Goal: Complete application form

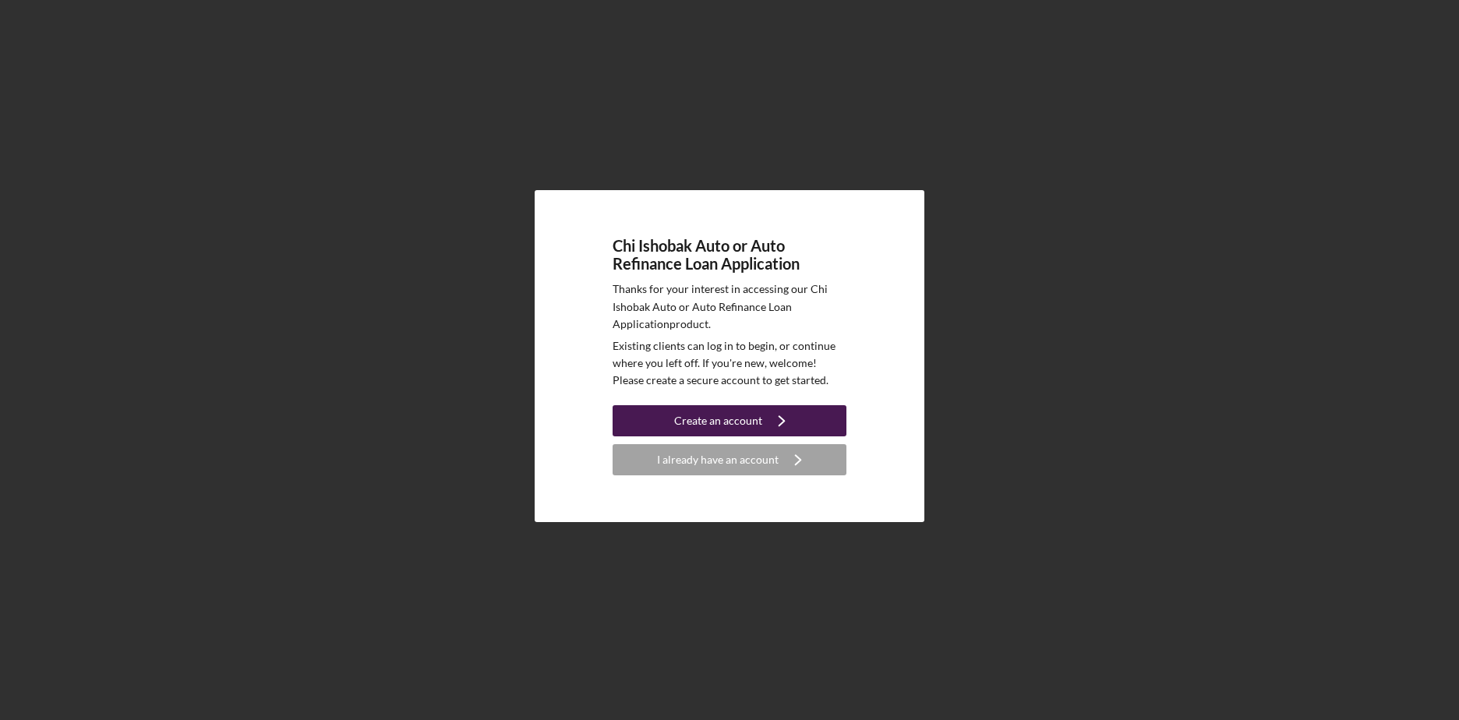
click at [752, 426] on div "Create an account" at bounding box center [718, 420] width 88 height 31
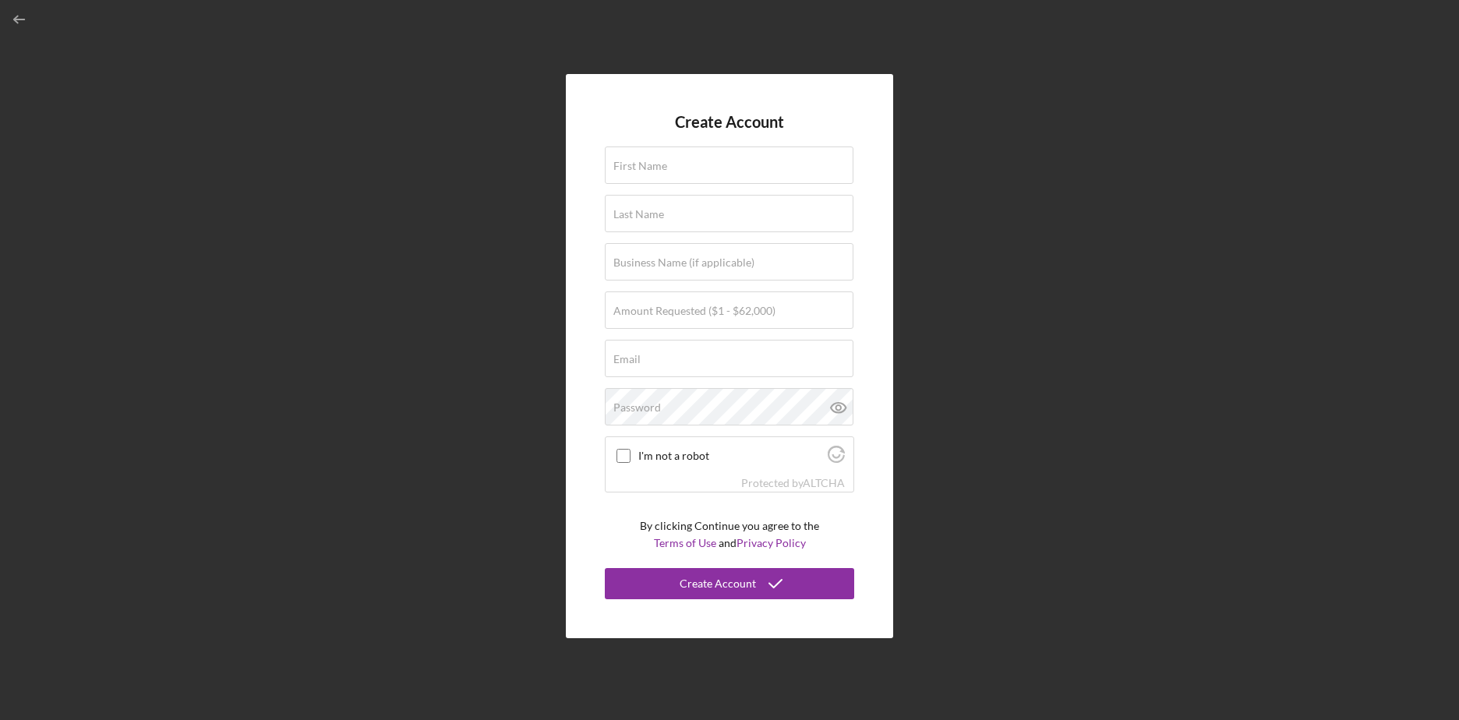
click at [697, 141] on form "Create Account First Name Last Name Business Name (if applicable) Amount Reques…" at bounding box center [729, 356] width 249 height 486
drag, startPoint x: 697, startPoint y: 141, endPoint x: 705, endPoint y: 170, distance: 29.9
click at [705, 170] on input "First Name" at bounding box center [729, 165] width 249 height 37
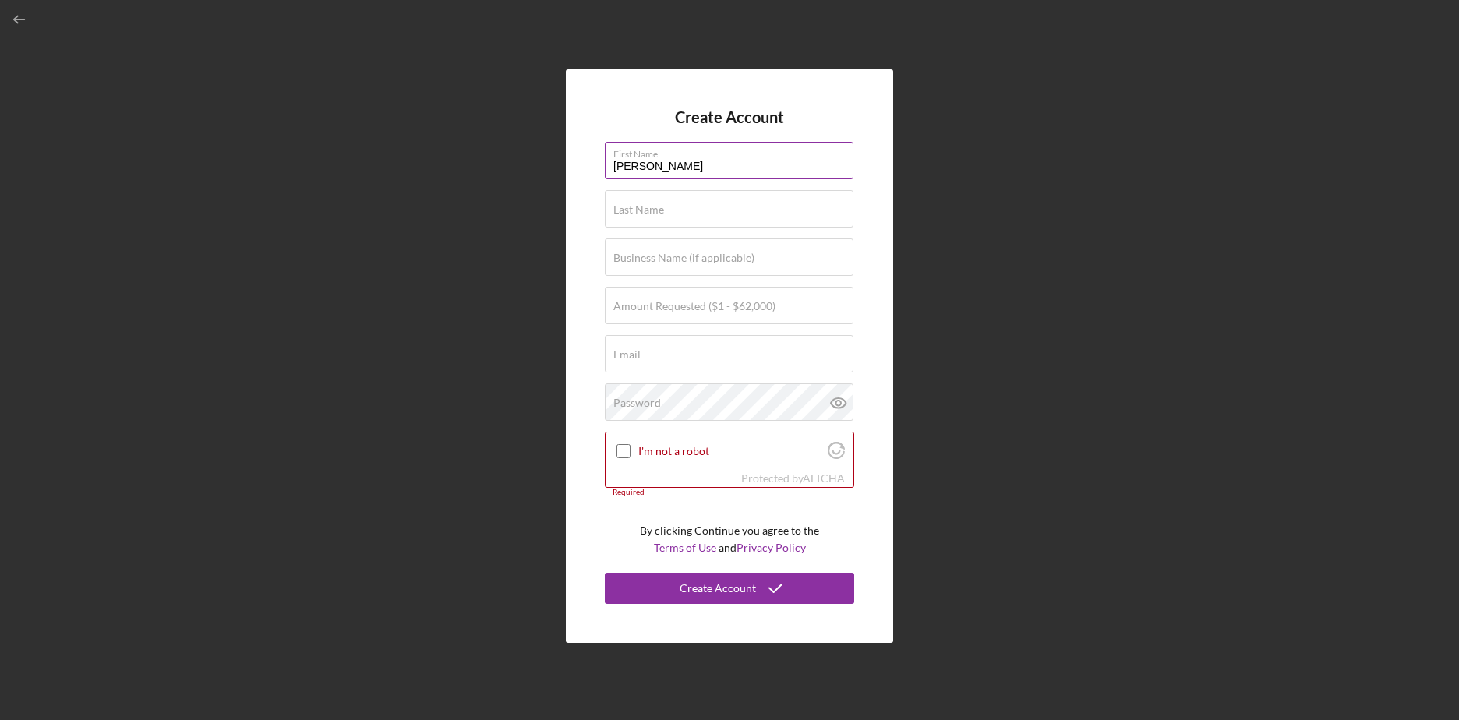
type input "[PERSON_NAME]"
click at [706, 359] on input "Email" at bounding box center [729, 353] width 249 height 37
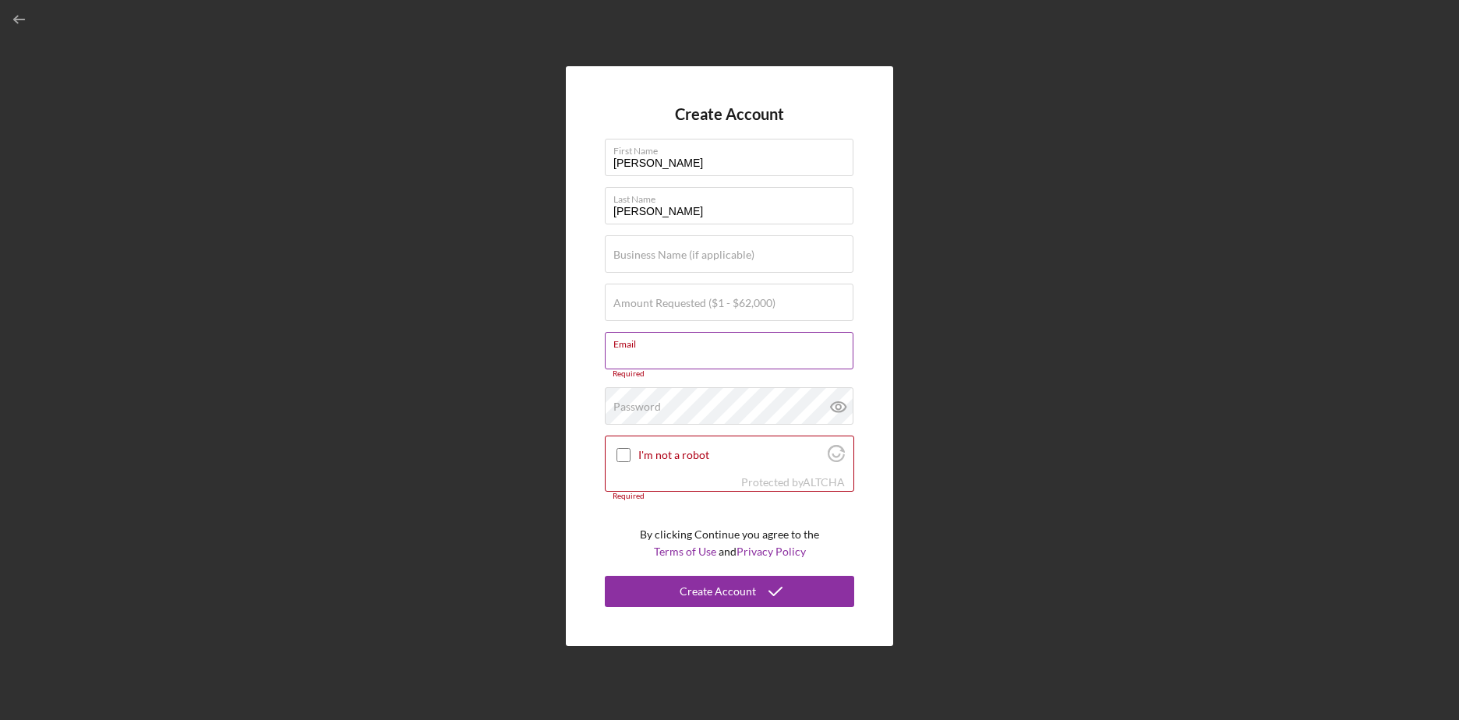
click at [646, 352] on div "Email Required" at bounding box center [729, 355] width 249 height 47
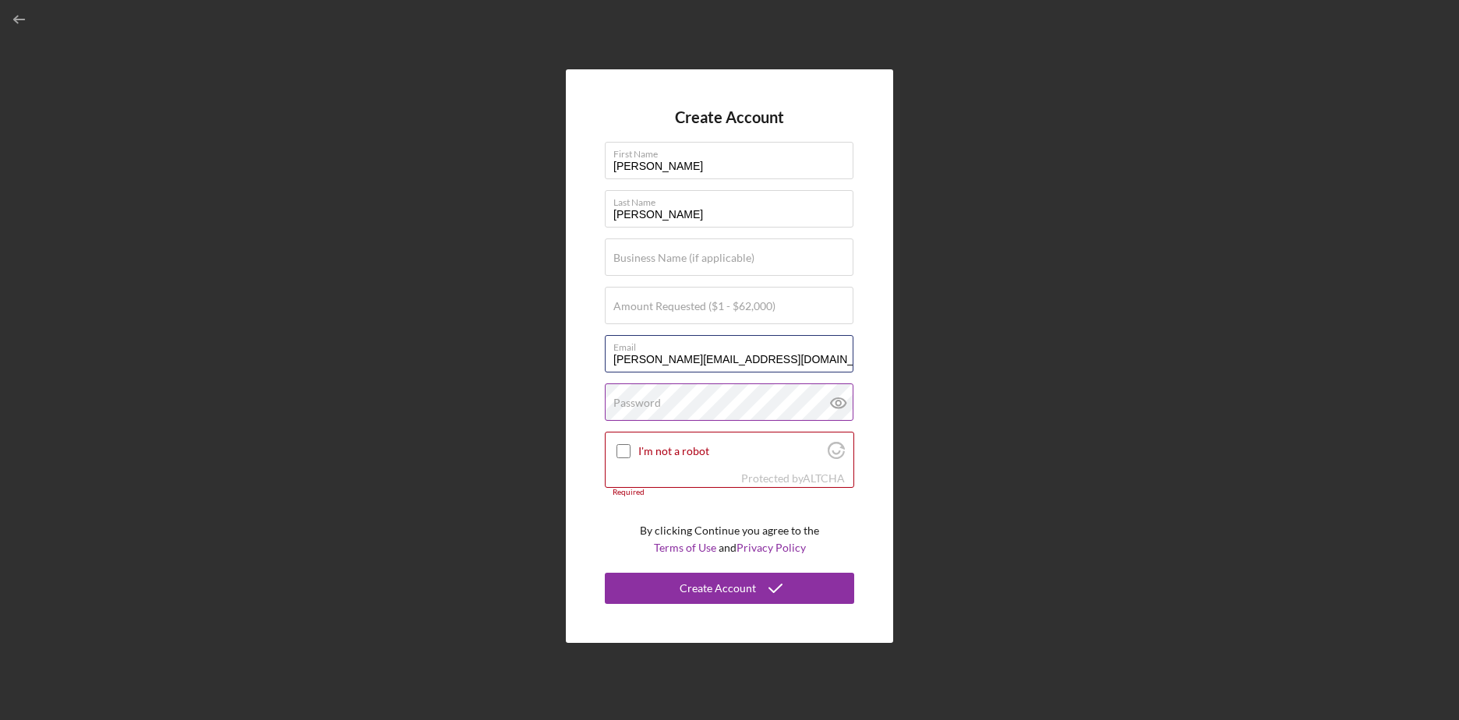
type input "[PERSON_NAME][EMAIL_ADDRESS][DOMAIN_NAME]"
click at [629, 451] on input "I'm not a robot" at bounding box center [624, 451] width 14 height 14
checkbox input "true"
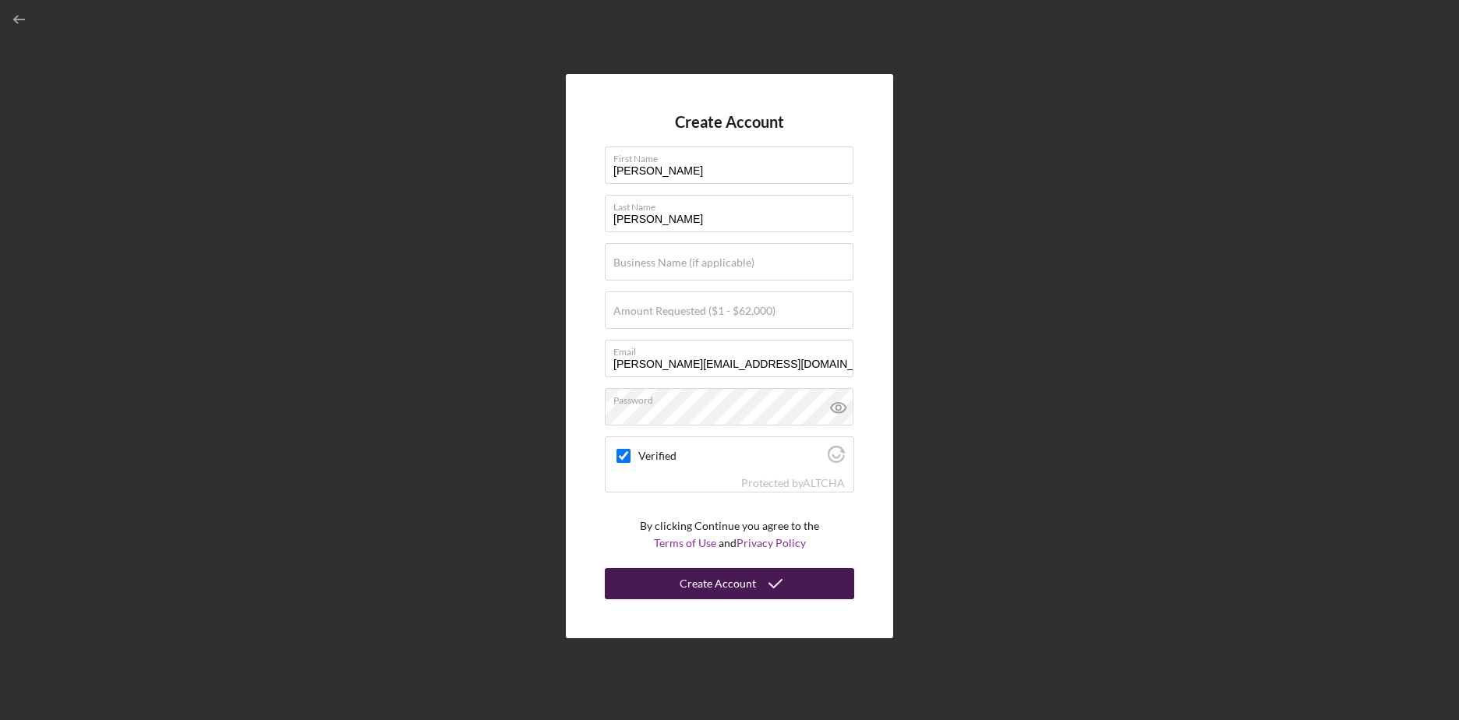
click at [762, 589] on icon "submit" at bounding box center [775, 583] width 39 height 39
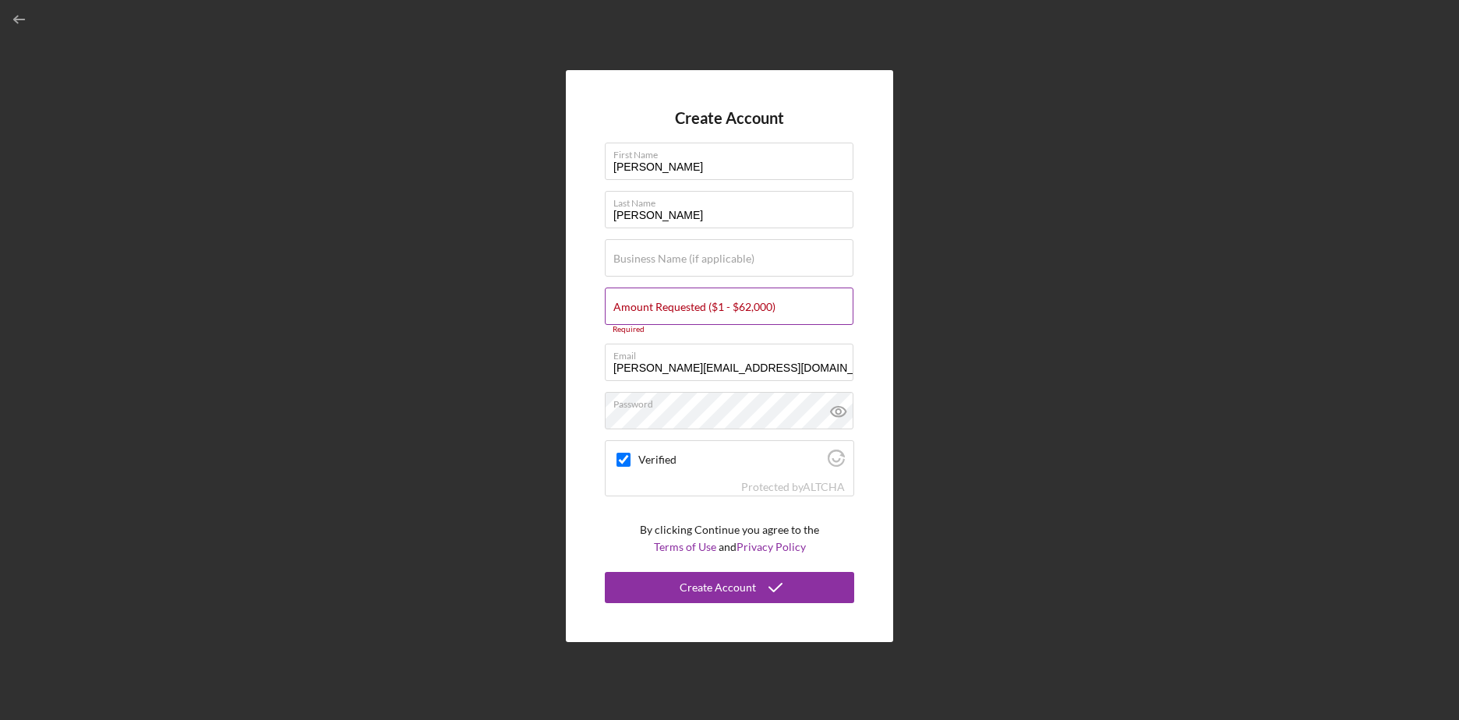
click at [699, 304] on label "Amount Requested ($1 - $62,000)" at bounding box center [695, 307] width 162 height 12
click at [699, 304] on input "Amount Requested ($1 - $62,000)" at bounding box center [729, 306] width 249 height 37
click at [677, 309] on input "Amount Requested ($1 - $62,000)" at bounding box center [729, 306] width 249 height 37
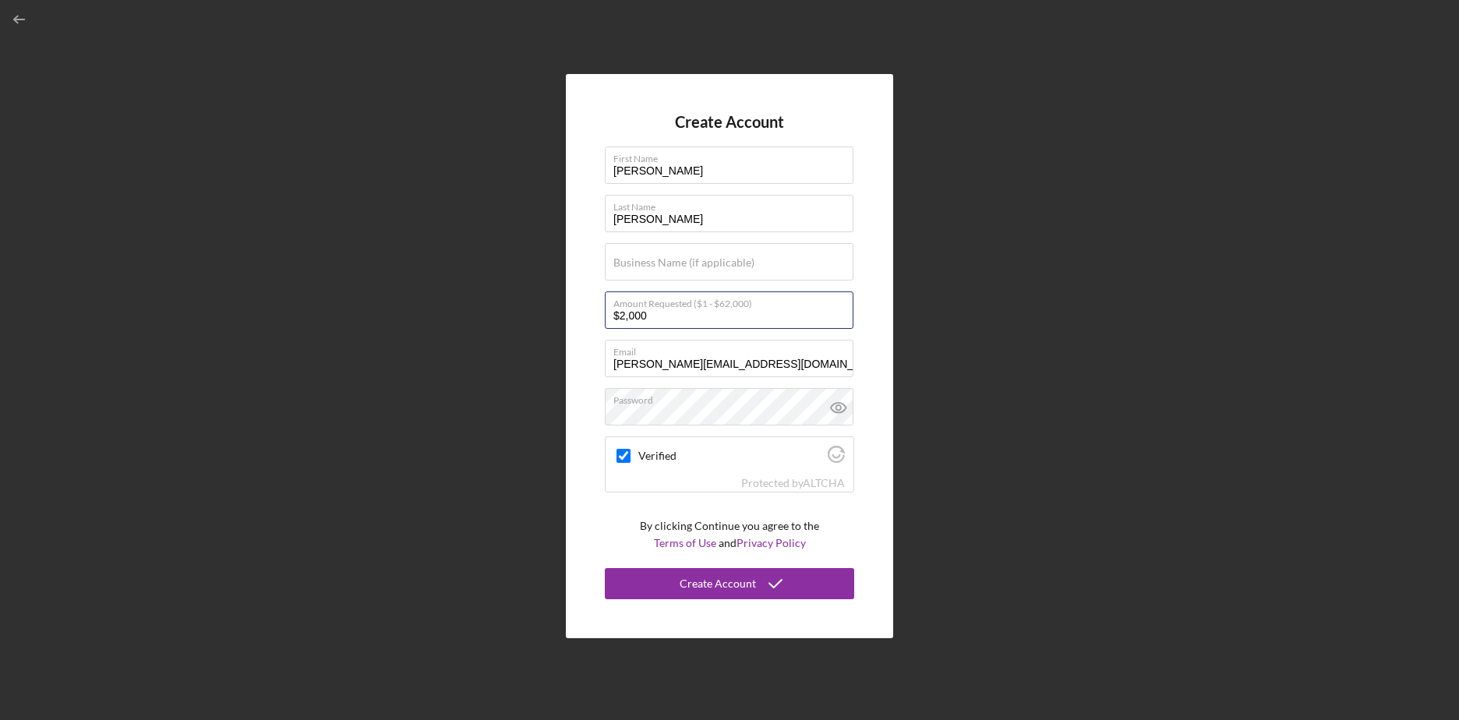
type input "$2,000"
click at [865, 521] on div "Create Account First Name [PERSON_NAME] Last Name [PERSON_NAME] Business Name (…" at bounding box center [729, 356] width 327 height 564
click at [762, 591] on icon "submit" at bounding box center [775, 583] width 39 height 39
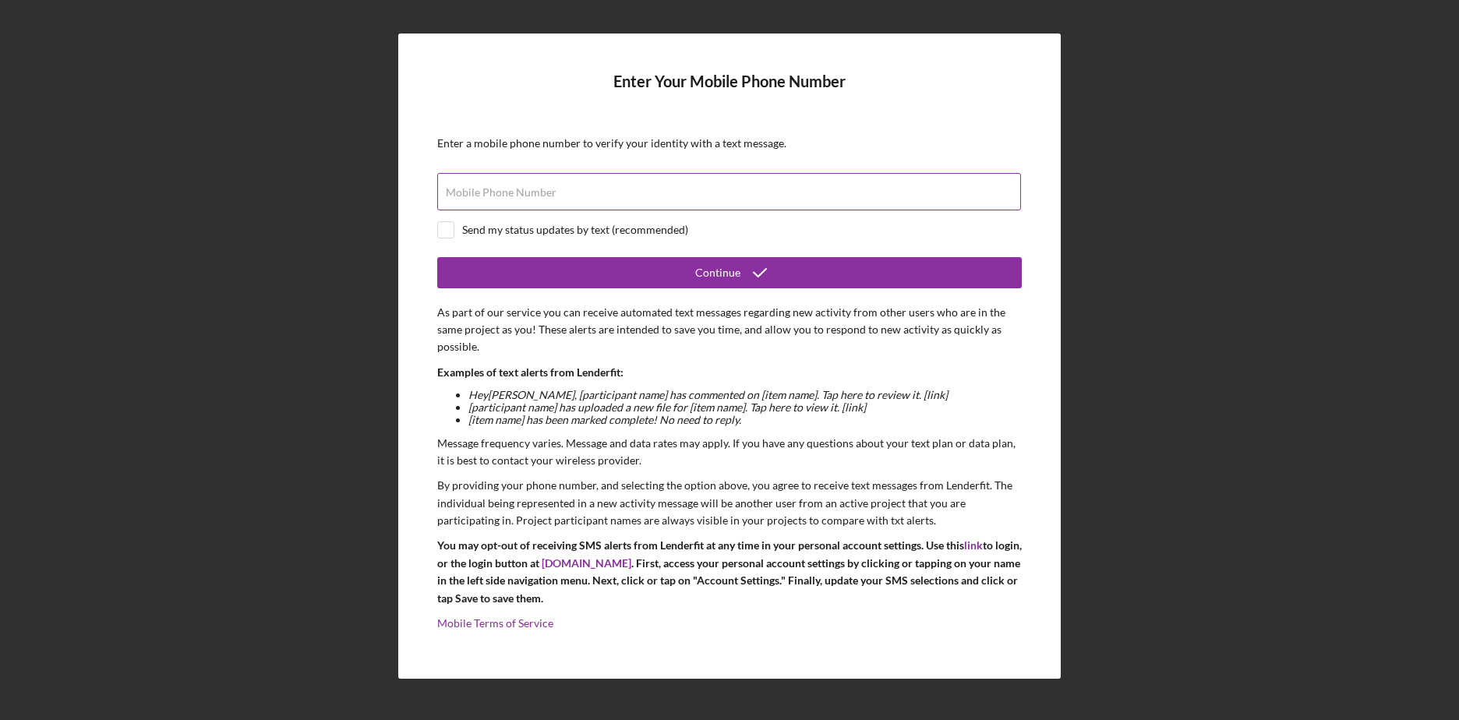
click at [512, 200] on input "Mobile Phone Number" at bounding box center [729, 191] width 584 height 37
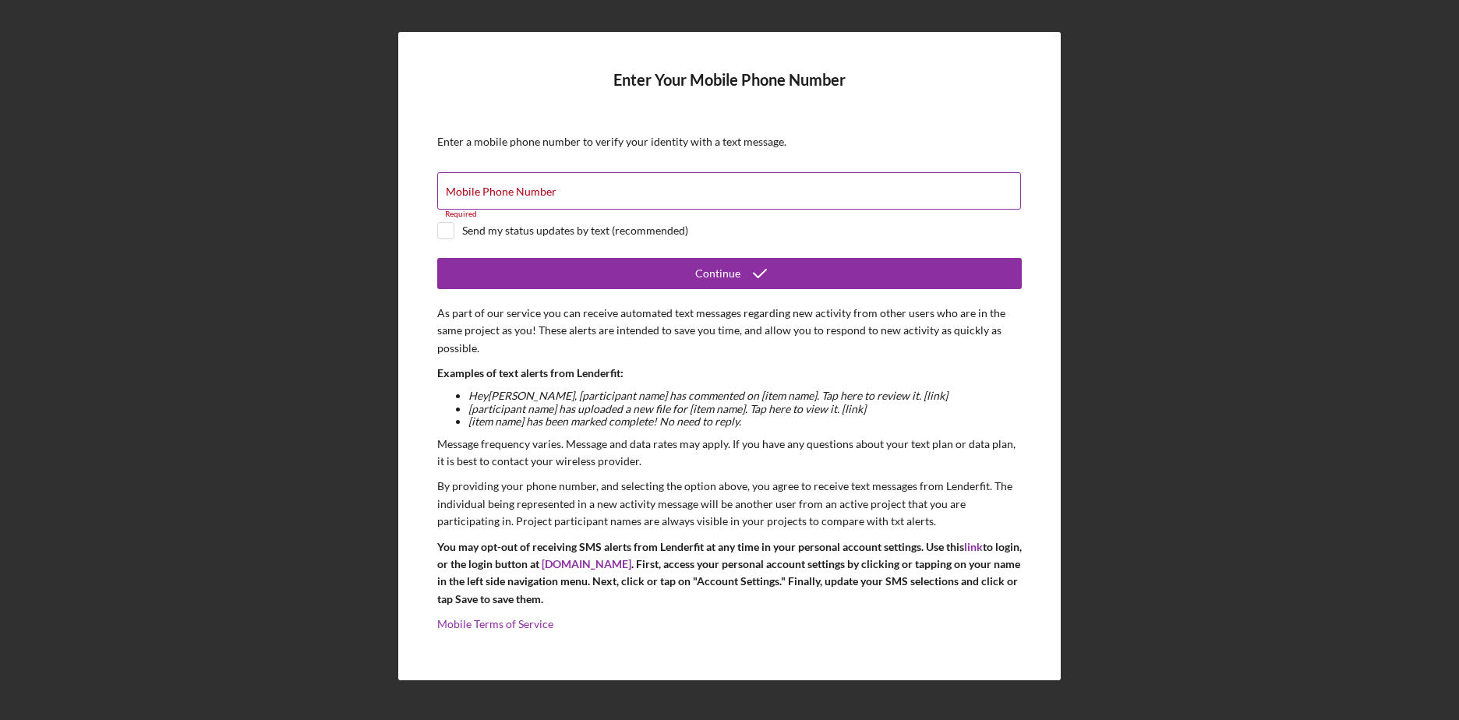
click at [539, 193] on label "Mobile Phone Number" at bounding box center [501, 192] width 111 height 12
click at [539, 193] on input "Mobile Phone Number" at bounding box center [729, 190] width 584 height 37
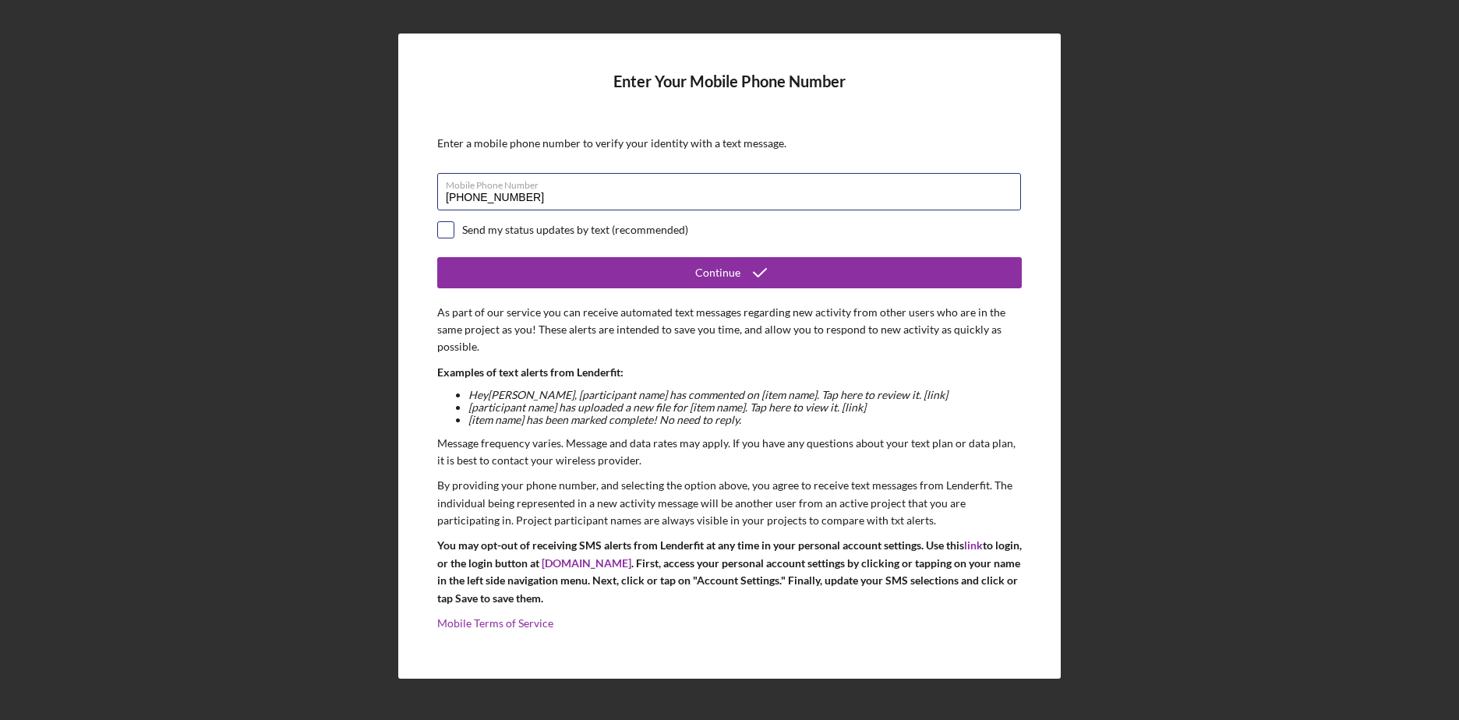
type input "[PHONE_NUMBER]"
click at [452, 229] on input "checkbox" at bounding box center [446, 230] width 16 height 16
click at [452, 225] on input "checkbox" at bounding box center [446, 230] width 16 height 16
checkbox input "false"
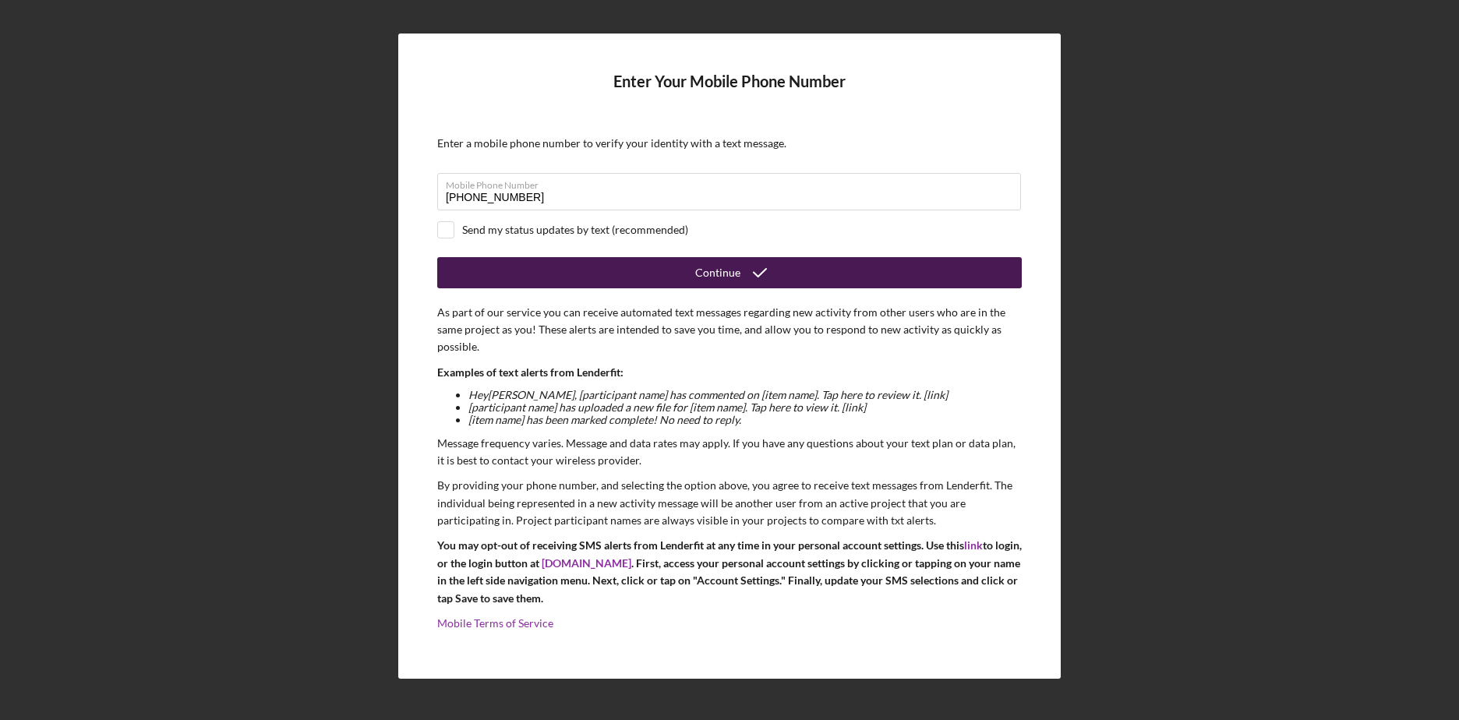
click at [710, 271] on div "Continue" at bounding box center [717, 272] width 45 height 31
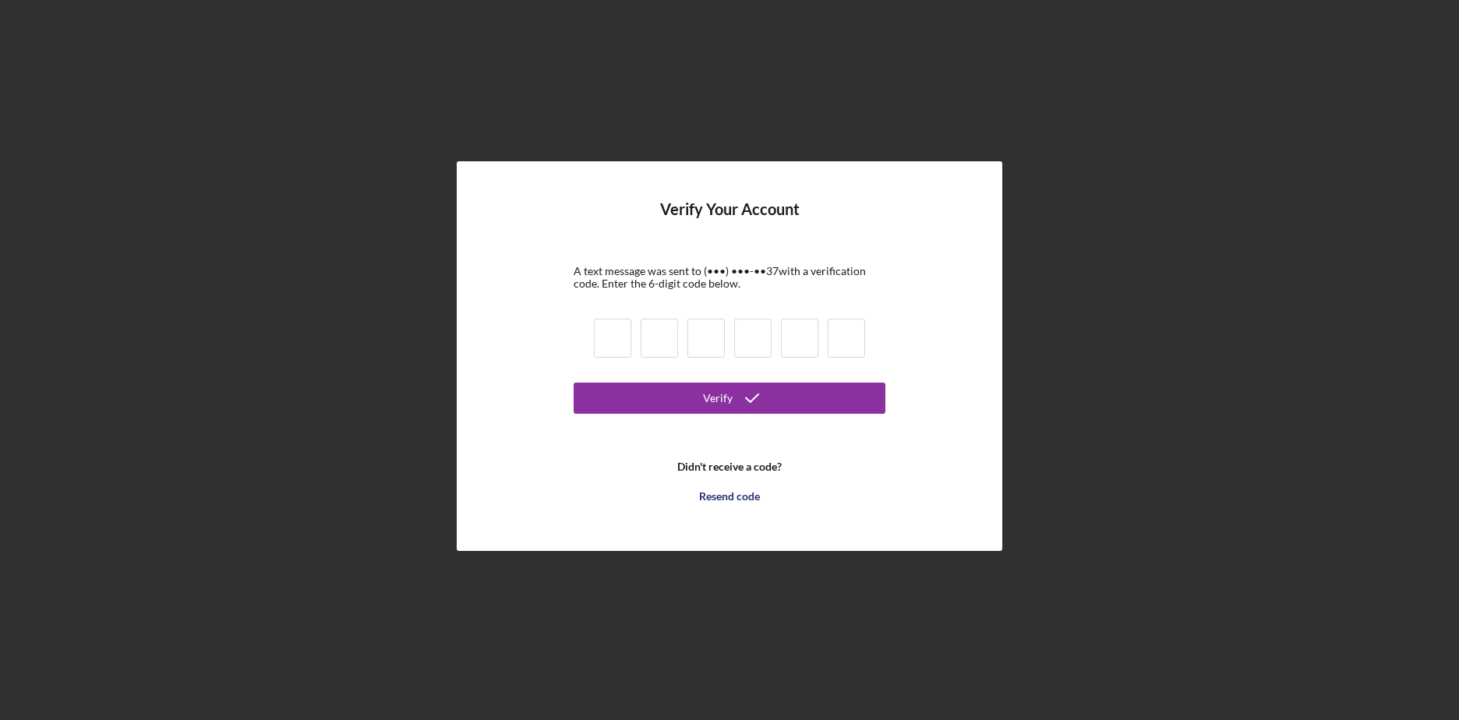
click at [609, 341] on input at bounding box center [612, 338] width 37 height 39
click at [727, 502] on div "Resend code" at bounding box center [729, 496] width 61 height 31
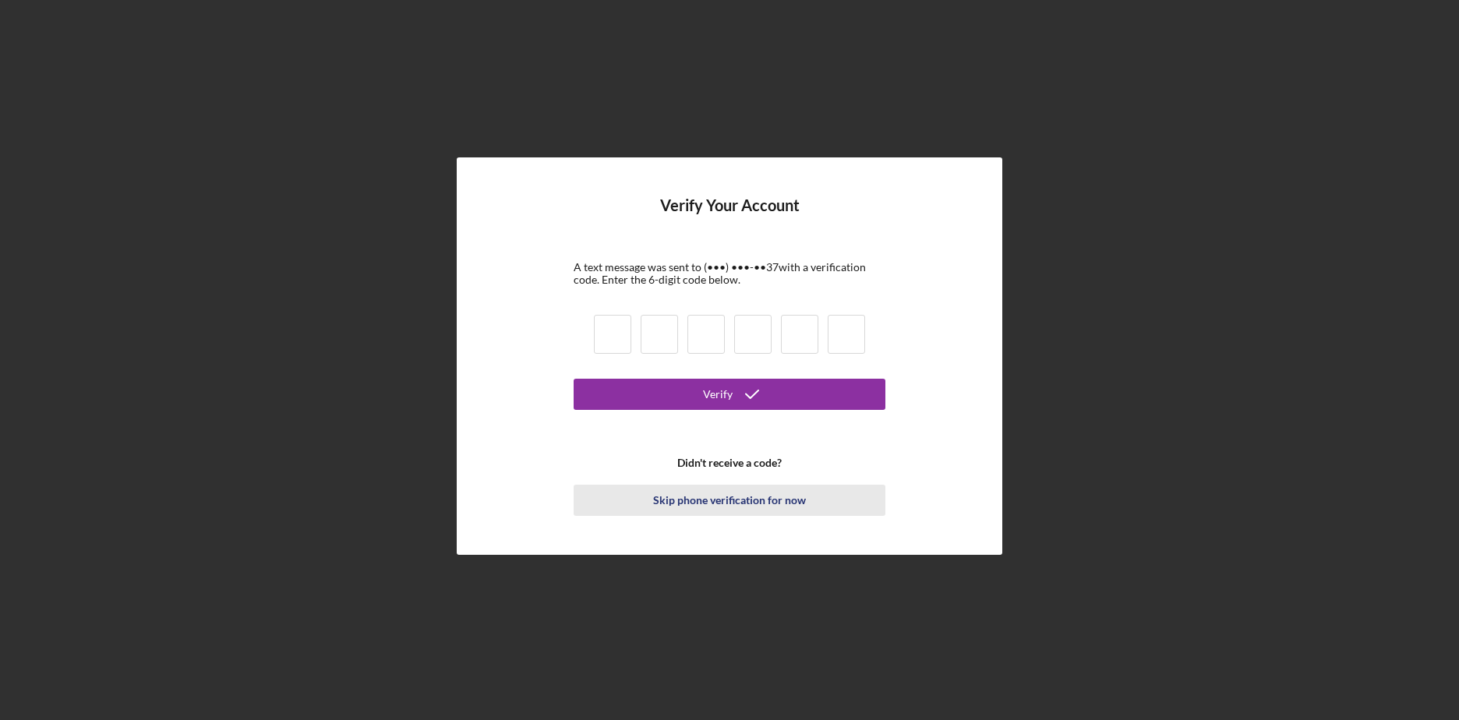
click at [727, 502] on div "Skip phone verification for now" at bounding box center [729, 500] width 153 height 31
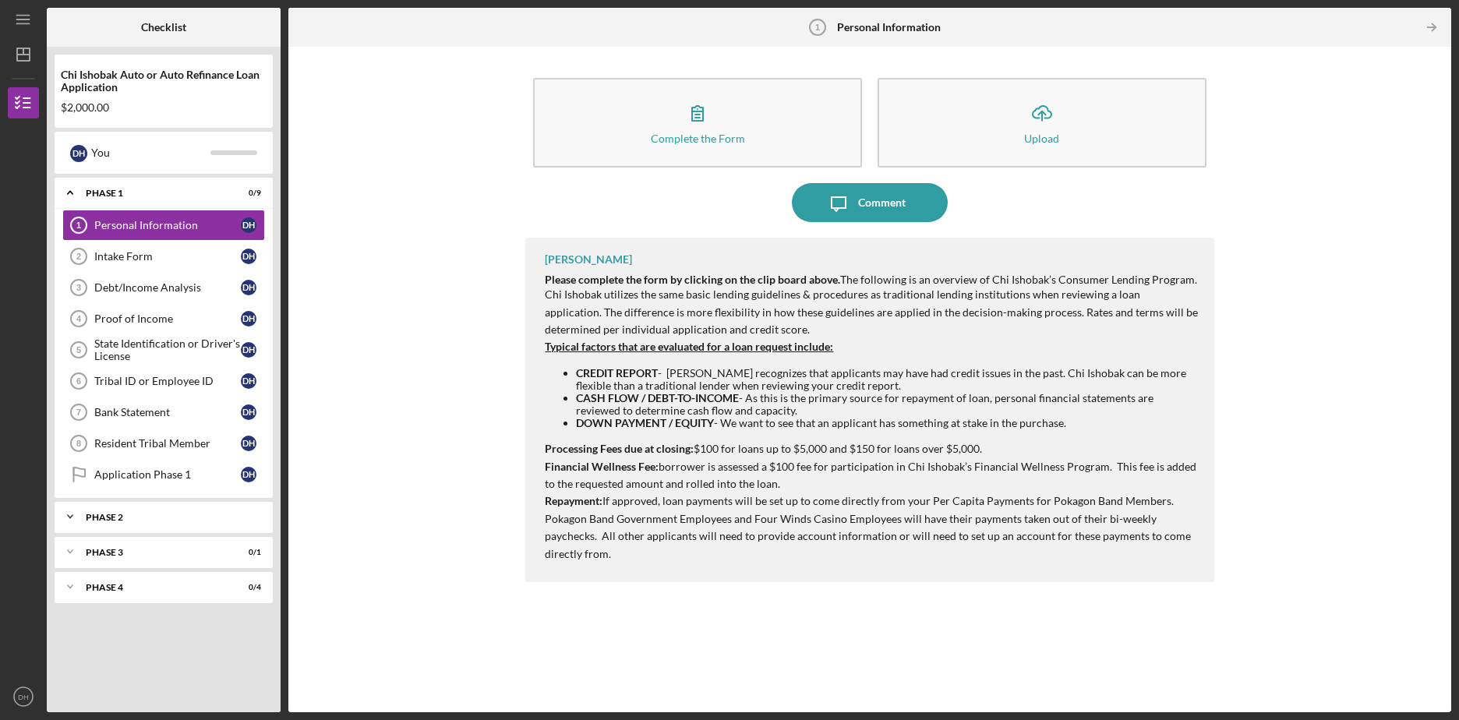
click at [65, 516] on icon "Icon/Expander" at bounding box center [70, 516] width 31 height 31
click at [73, 598] on icon "Icon/Expander" at bounding box center [70, 591] width 31 height 31
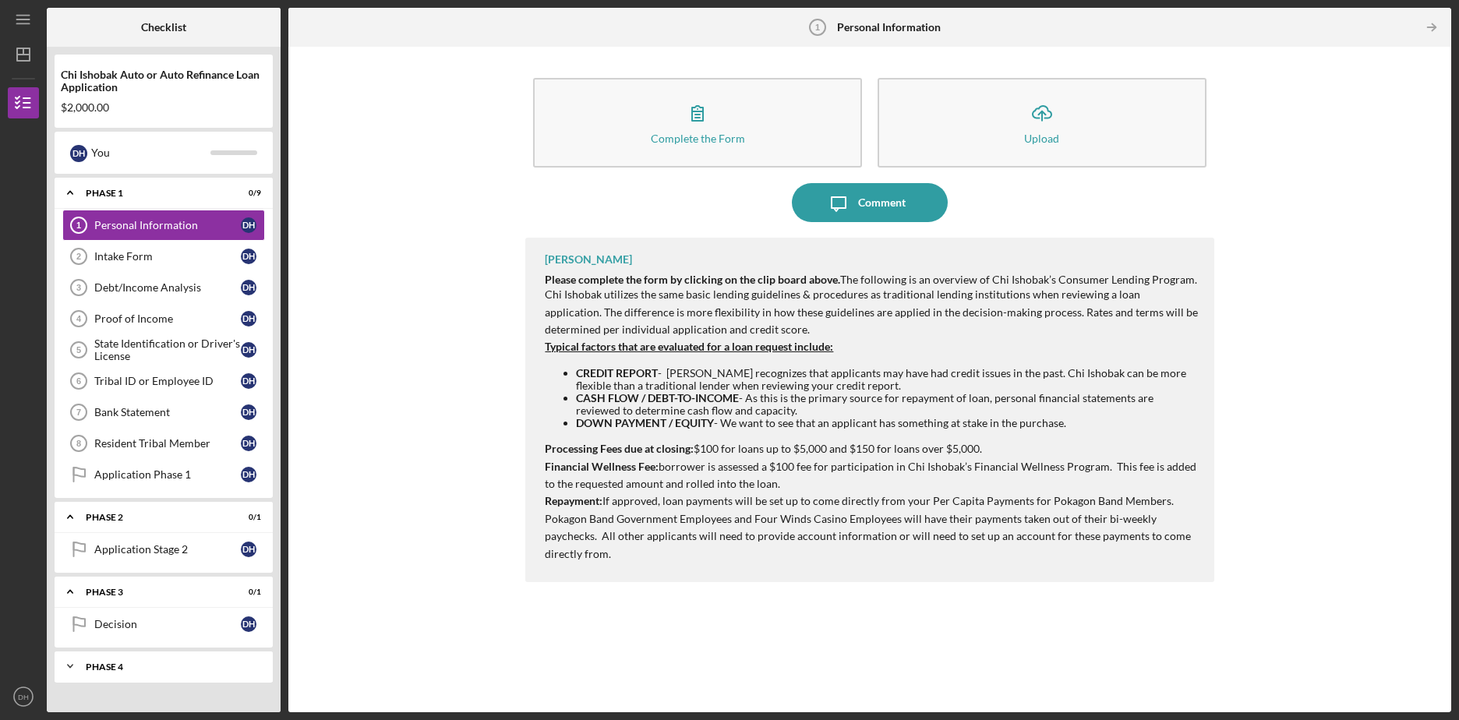
click at [69, 668] on icon "Icon/Expander" at bounding box center [70, 666] width 31 height 31
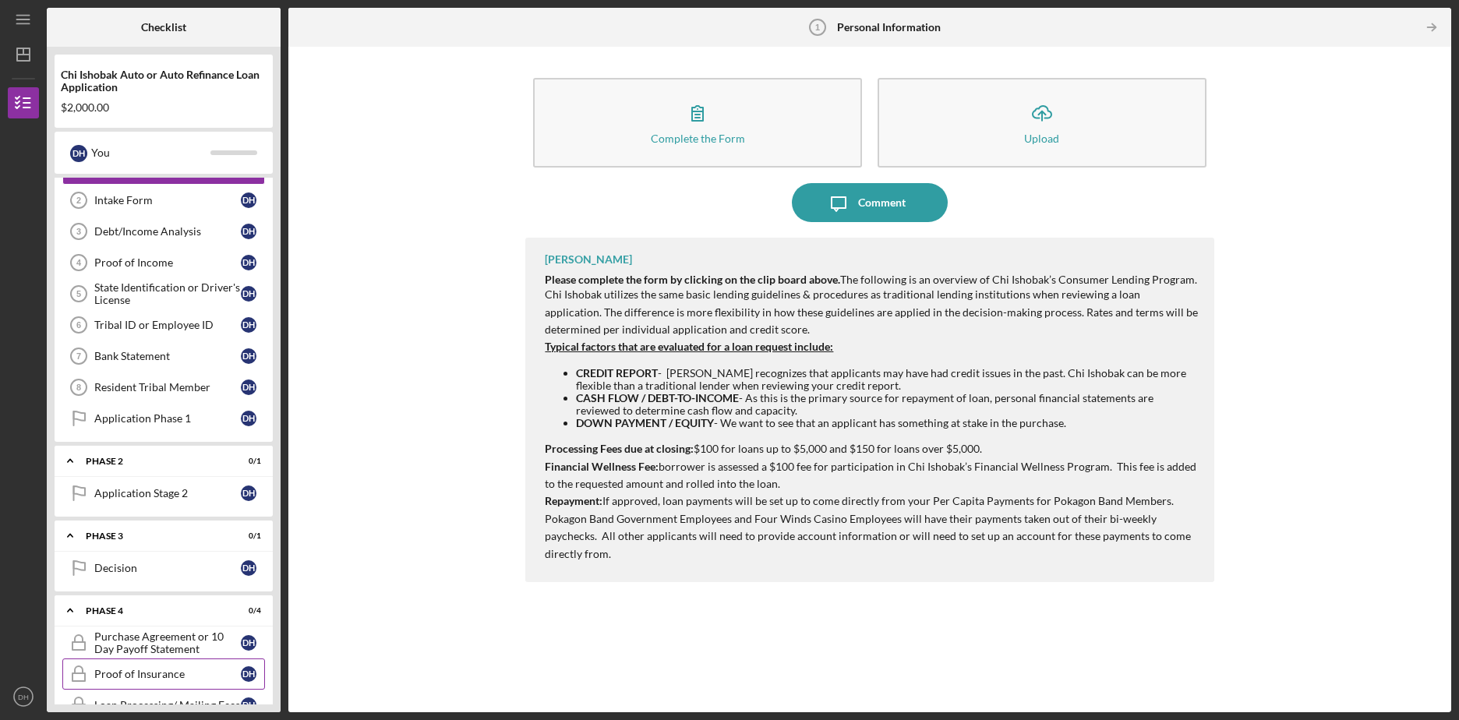
scroll to position [119, 0]
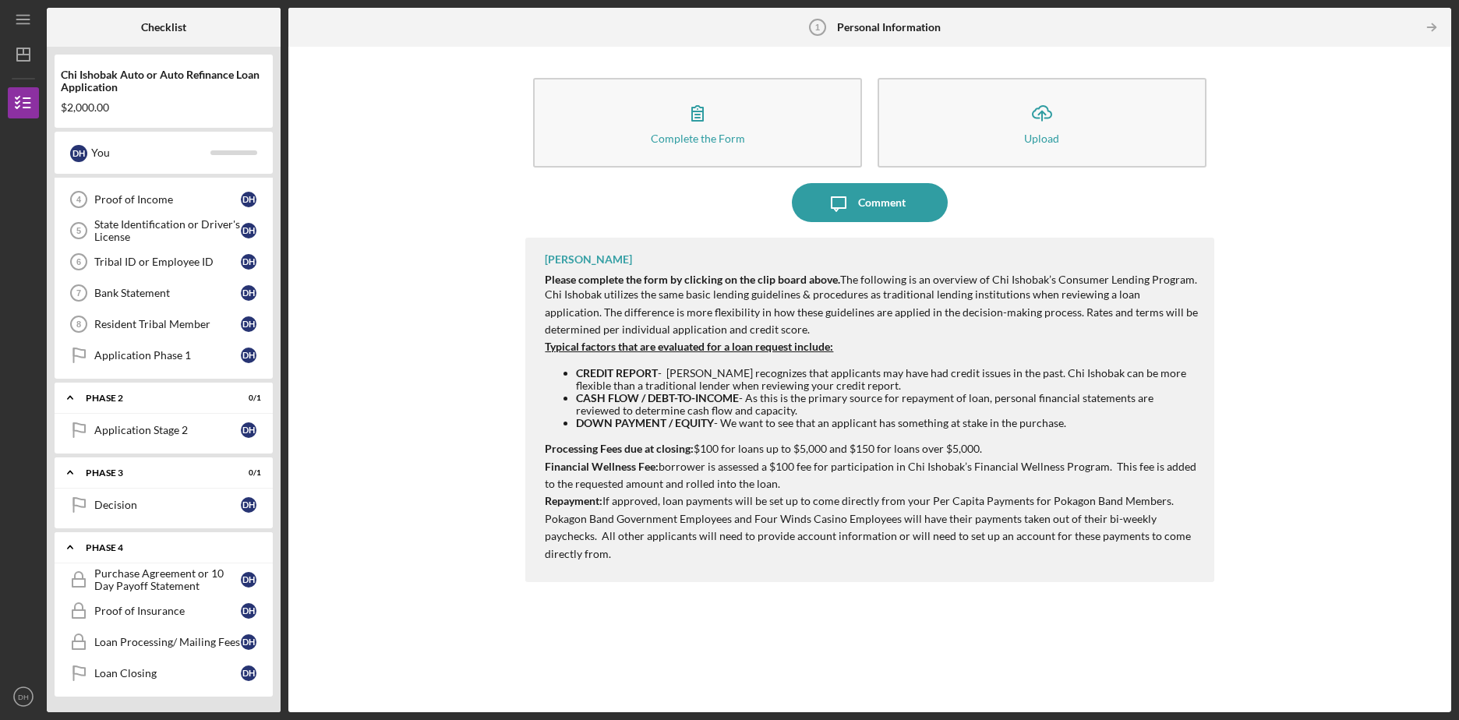
click at [80, 547] on icon "Icon/Expander" at bounding box center [70, 547] width 31 height 31
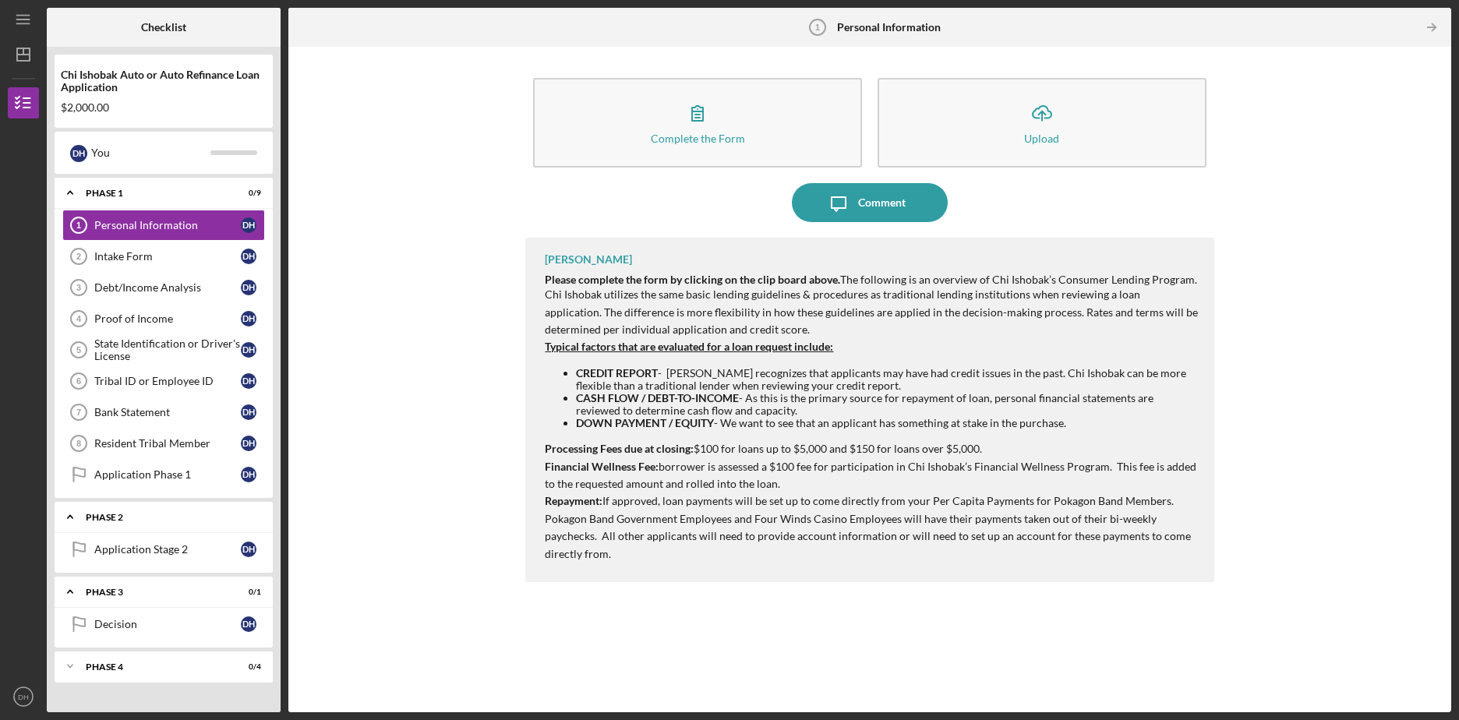
scroll to position [0, 0]
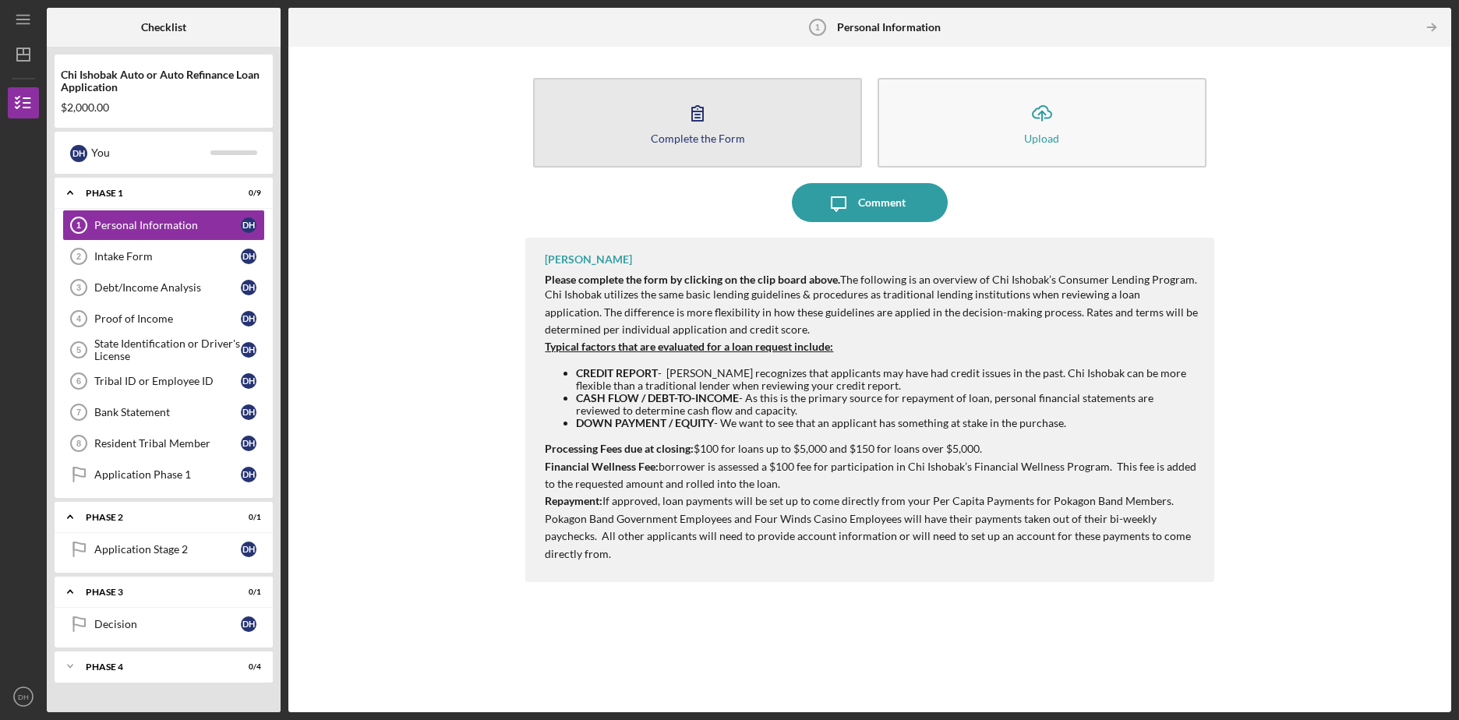
click at [710, 140] on div "Complete the Form" at bounding box center [698, 139] width 94 height 12
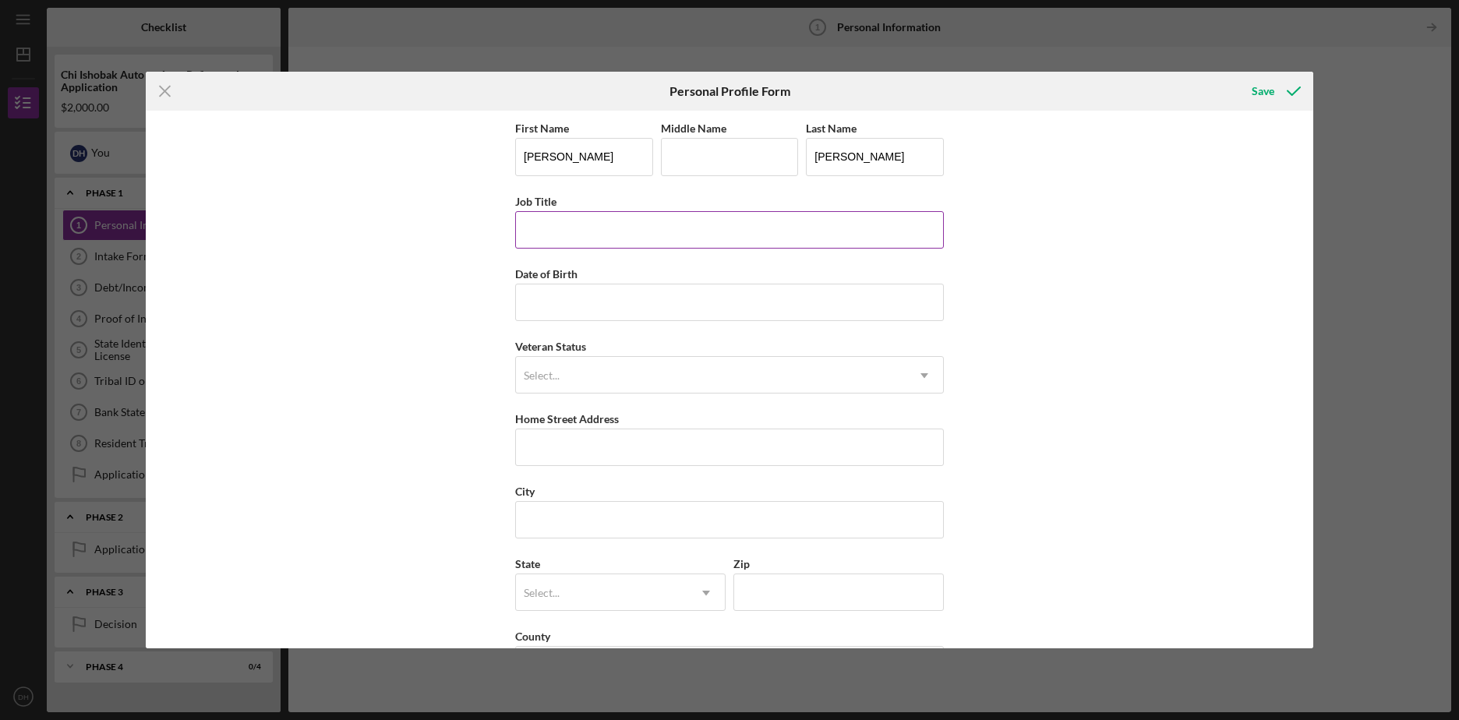
click at [577, 233] on input "Job Title" at bounding box center [729, 229] width 429 height 37
click at [553, 232] on input "Job Title" at bounding box center [729, 229] width 429 height 37
type input "N"
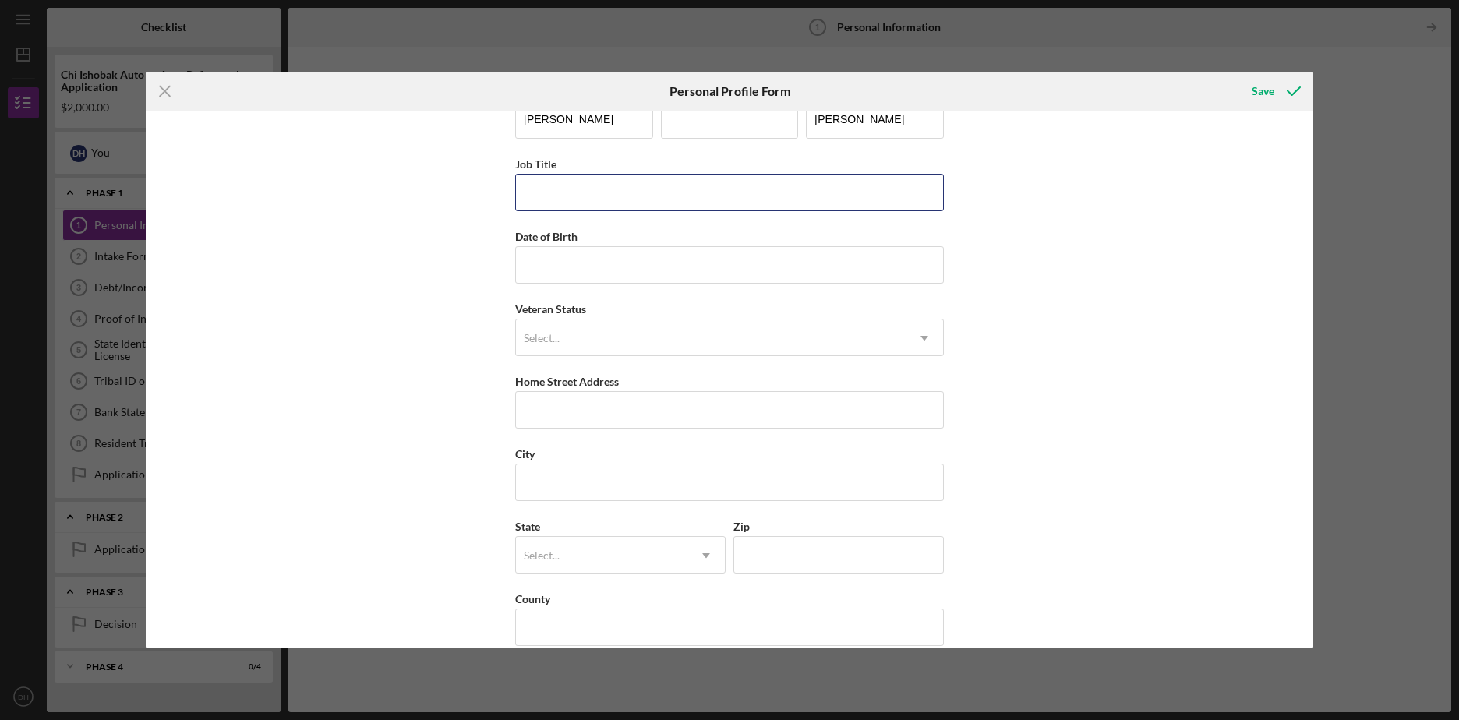
scroll to position [58, 0]
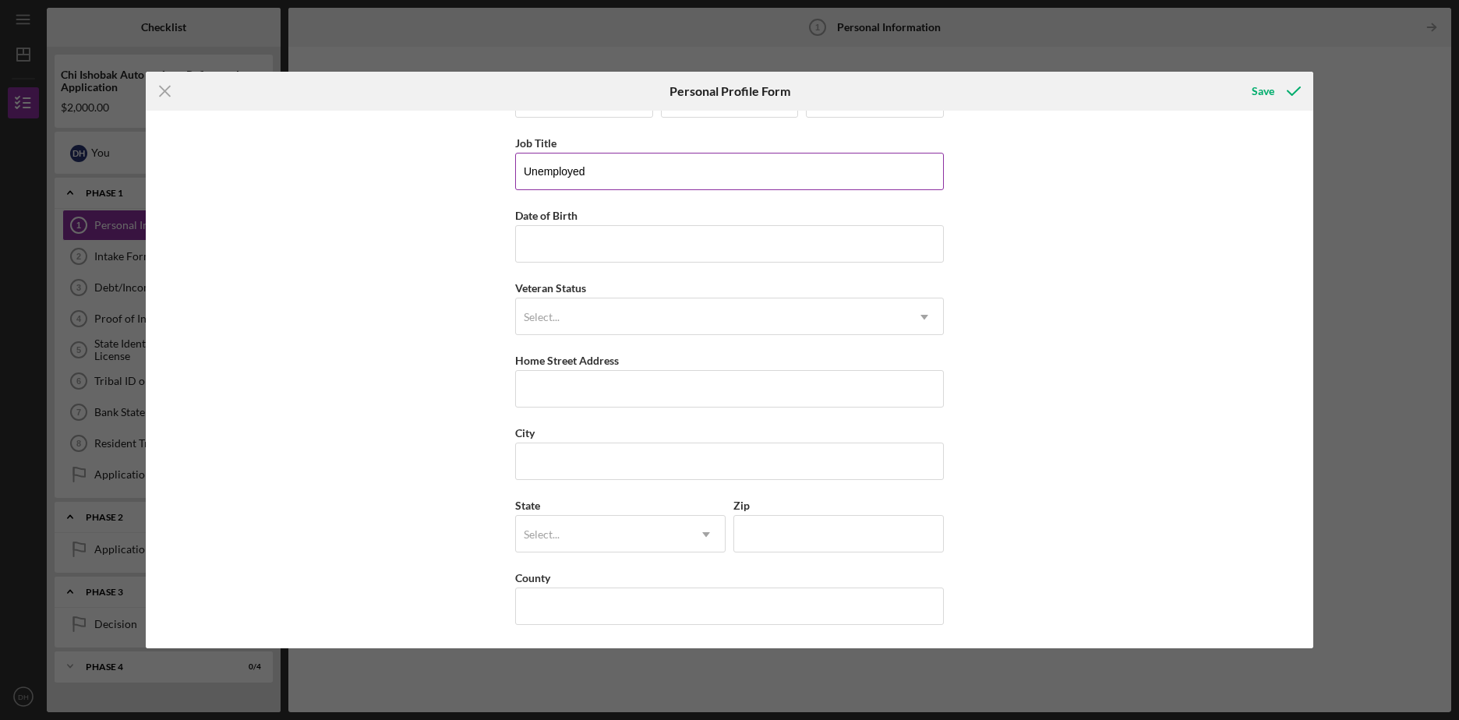
type input "Unemployed"
type input "[DATE]"
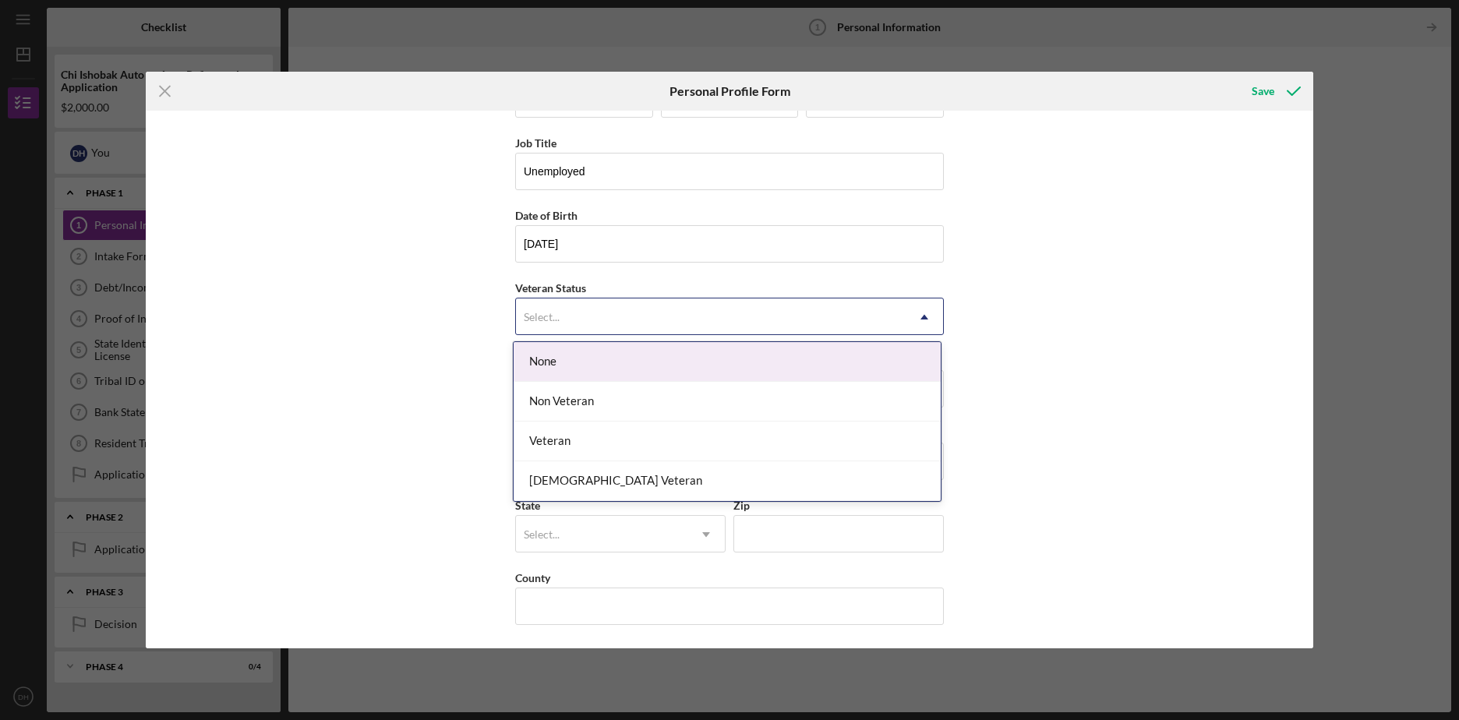
click at [650, 316] on div "Select..." at bounding box center [711, 317] width 390 height 36
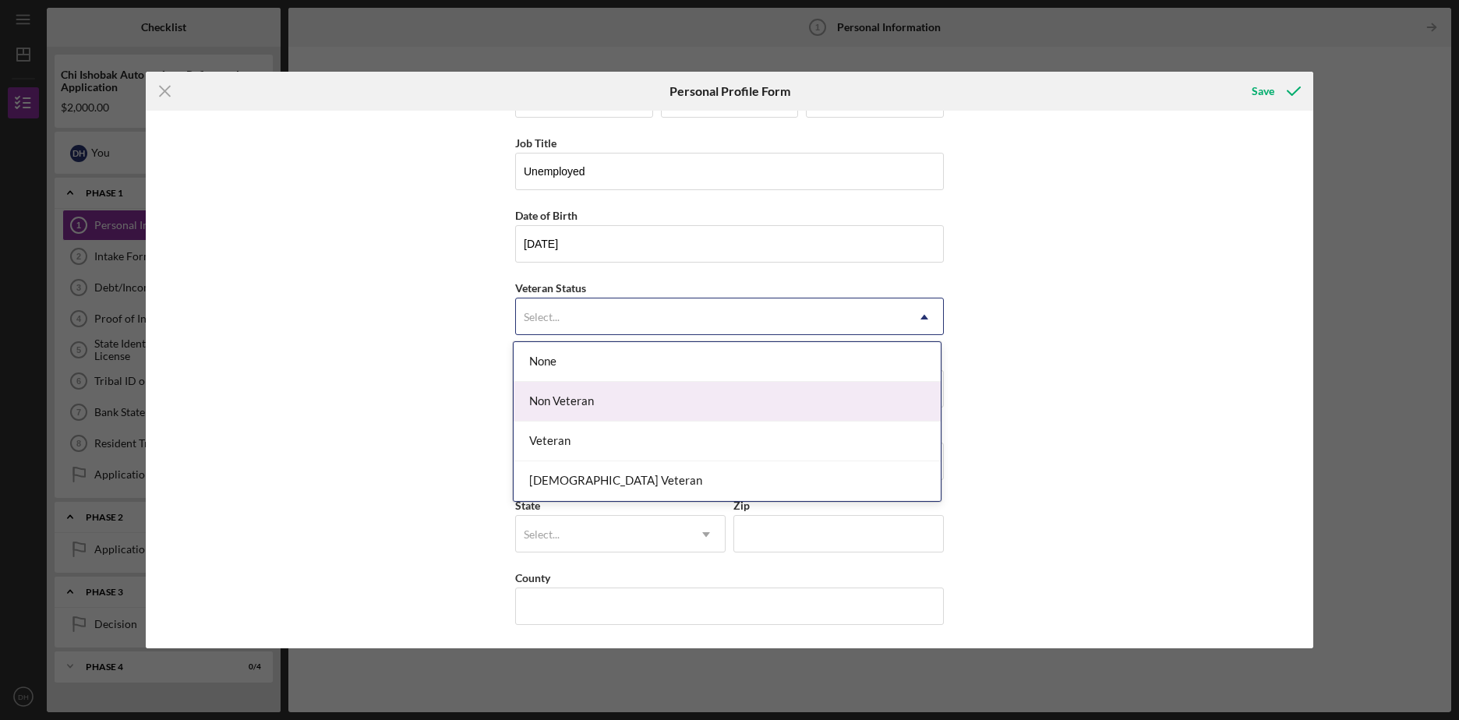
click at [581, 403] on div "Non Veteran" at bounding box center [727, 402] width 427 height 40
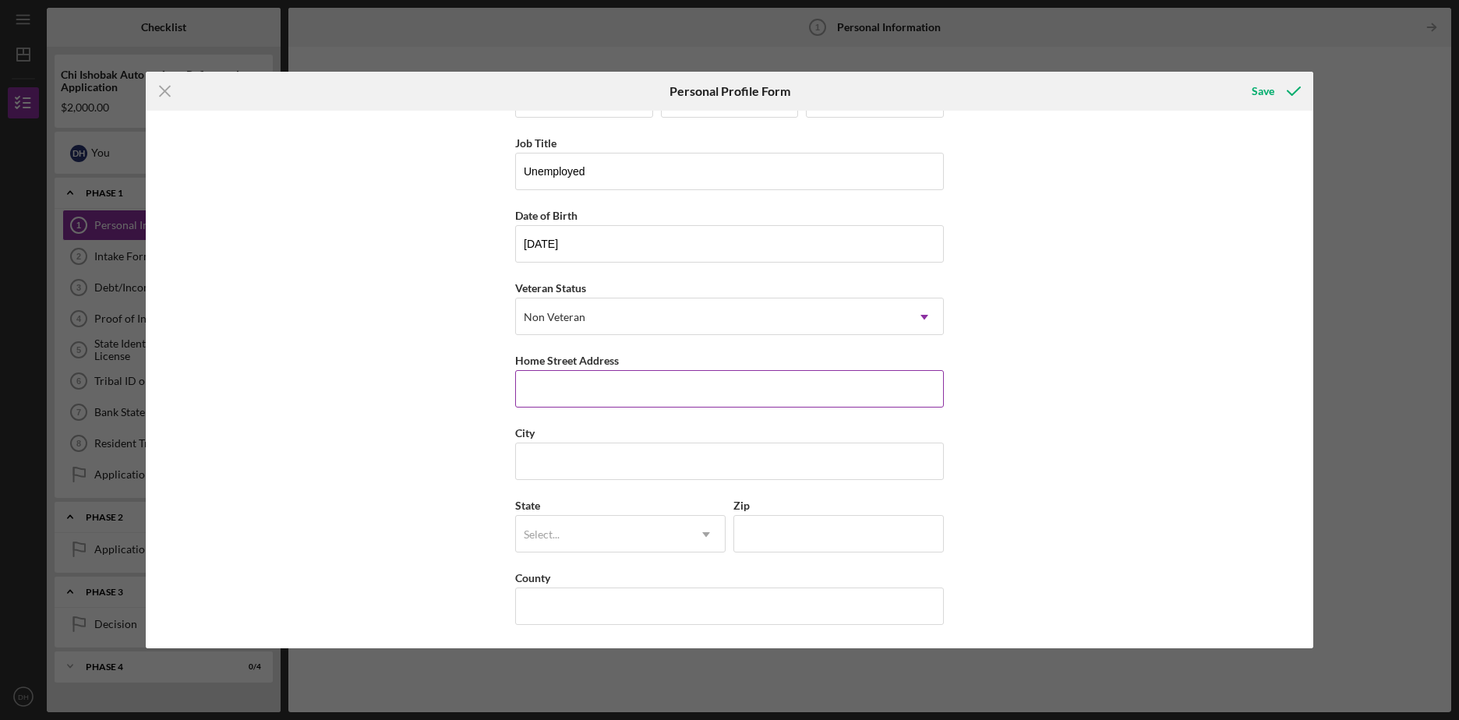
click at [650, 384] on input "Home Street Address" at bounding box center [729, 388] width 429 height 37
type input "Homeless"
click at [1284, 87] on icon "submit" at bounding box center [1294, 91] width 39 height 39
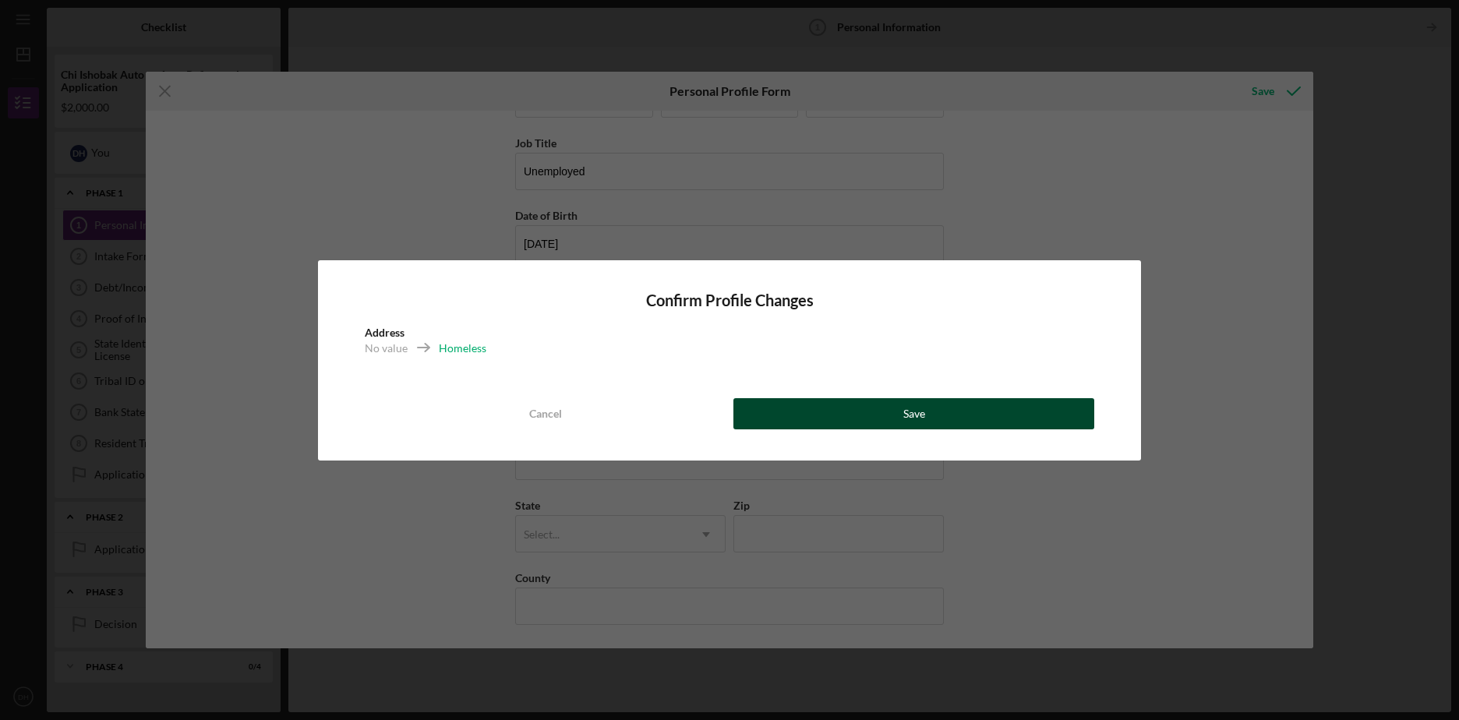
click at [868, 412] on button "Save" at bounding box center [914, 413] width 361 height 31
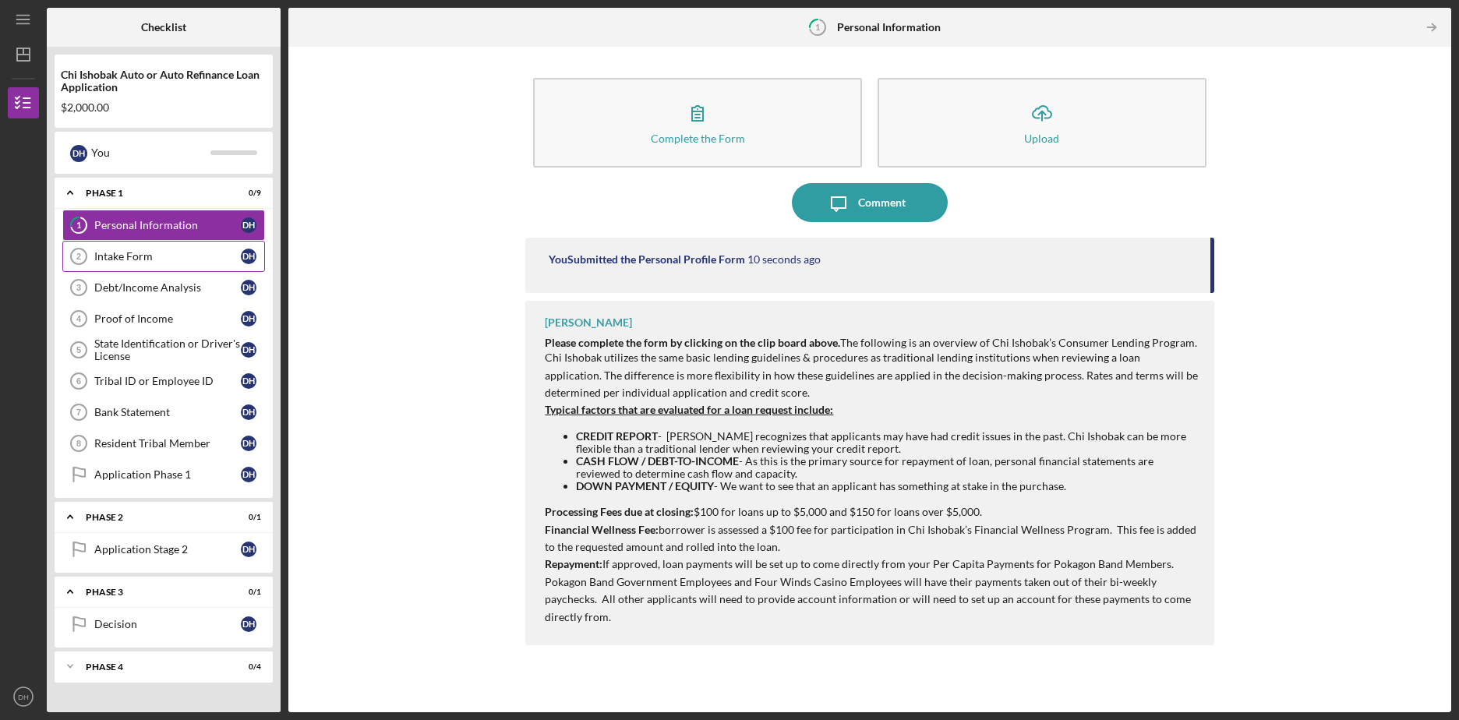
click at [114, 254] on div "Intake Form" at bounding box center [167, 256] width 147 height 12
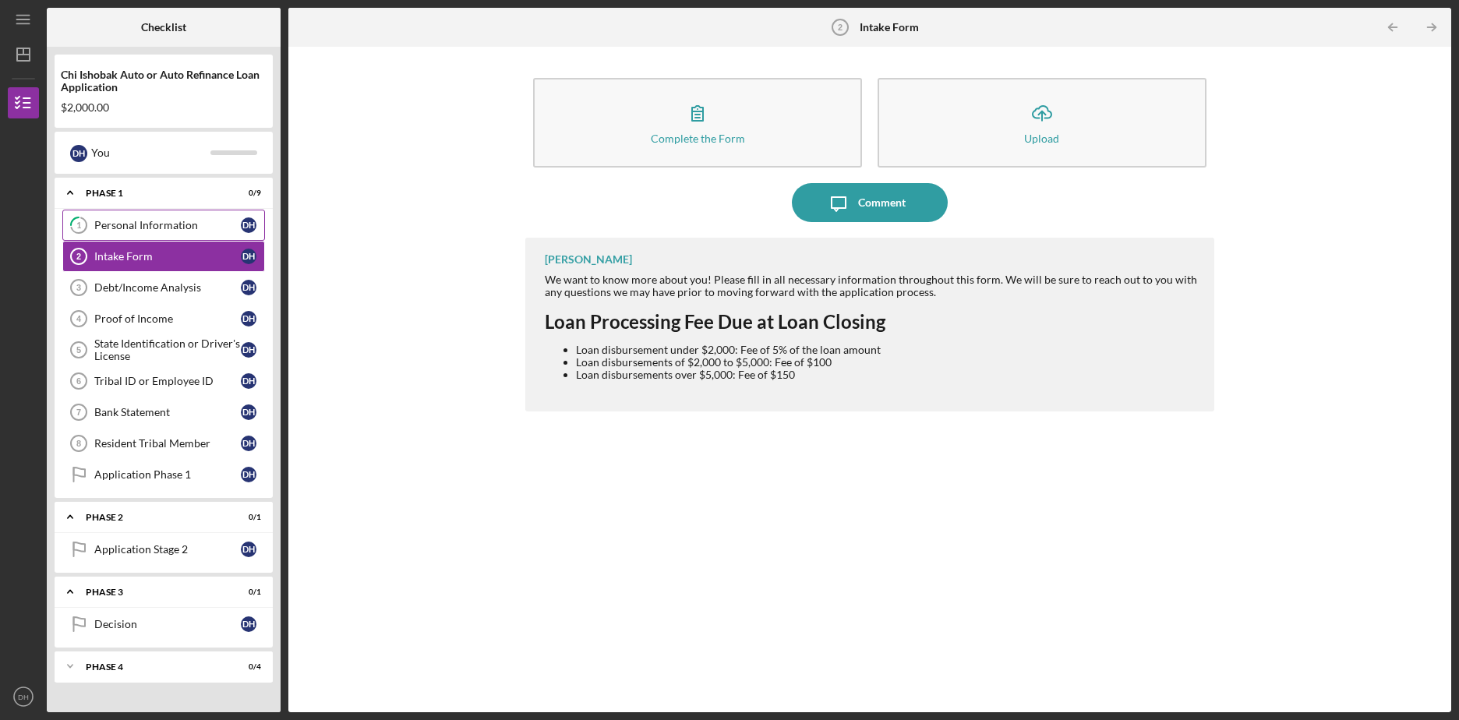
click at [144, 228] on div "Personal Information" at bounding box center [167, 225] width 147 height 12
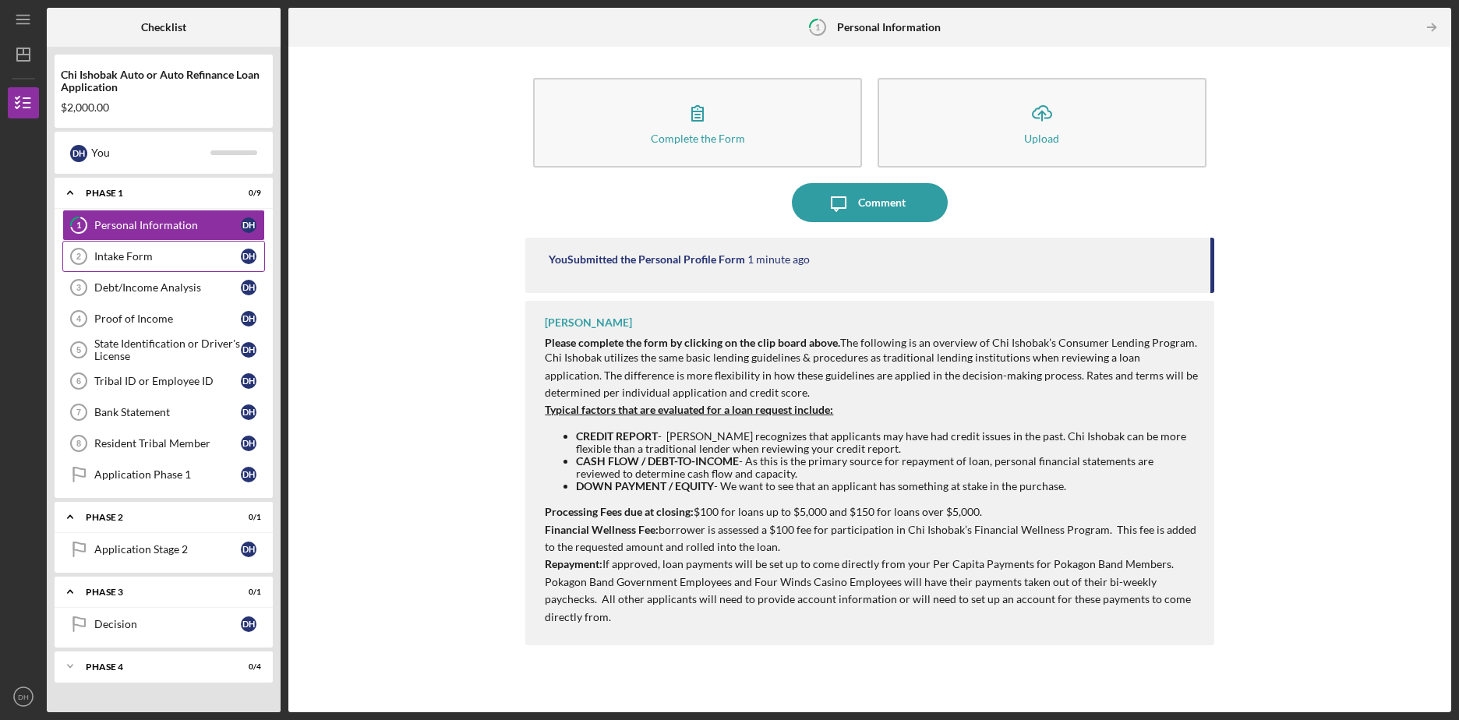
click at [153, 268] on link "Intake Form 2 Intake Form D H" at bounding box center [163, 256] width 203 height 31
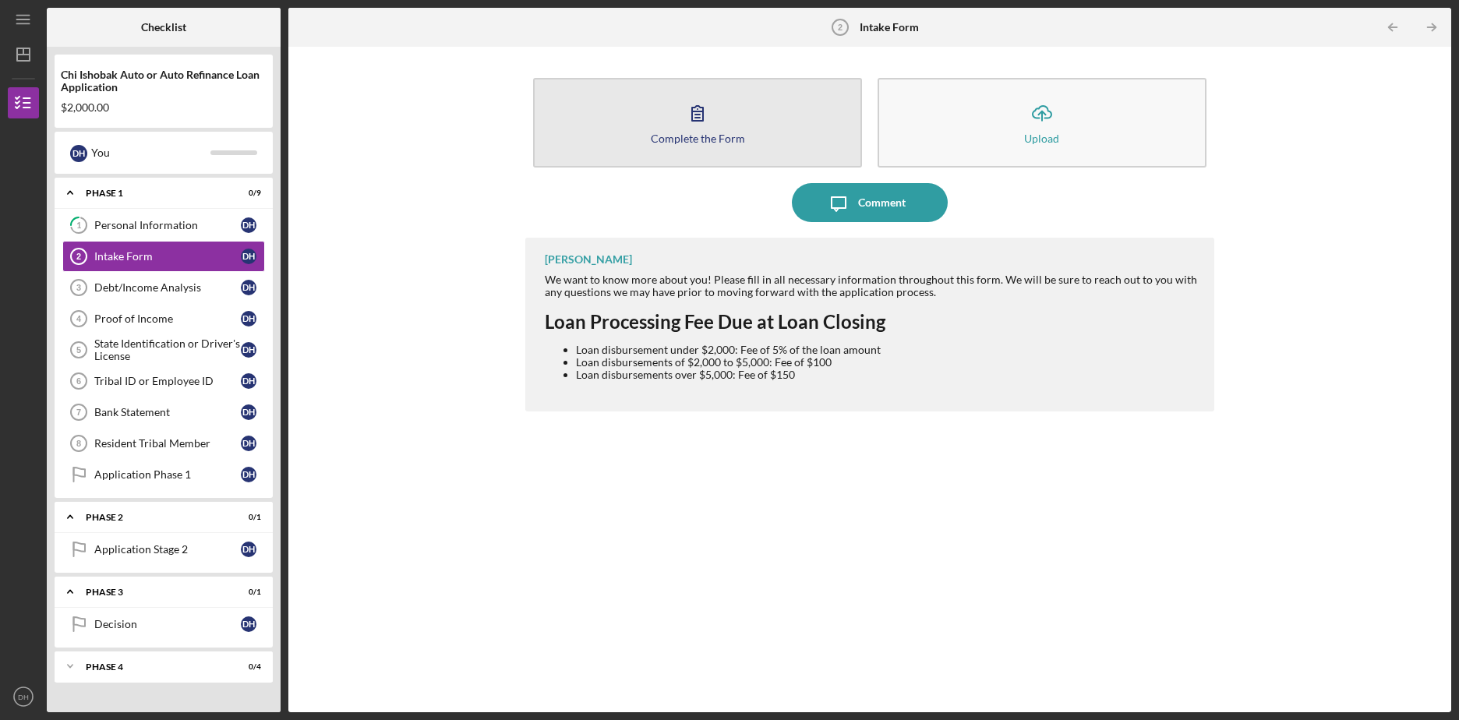
click at [767, 136] on button "Complete the Form Form" at bounding box center [697, 123] width 329 height 90
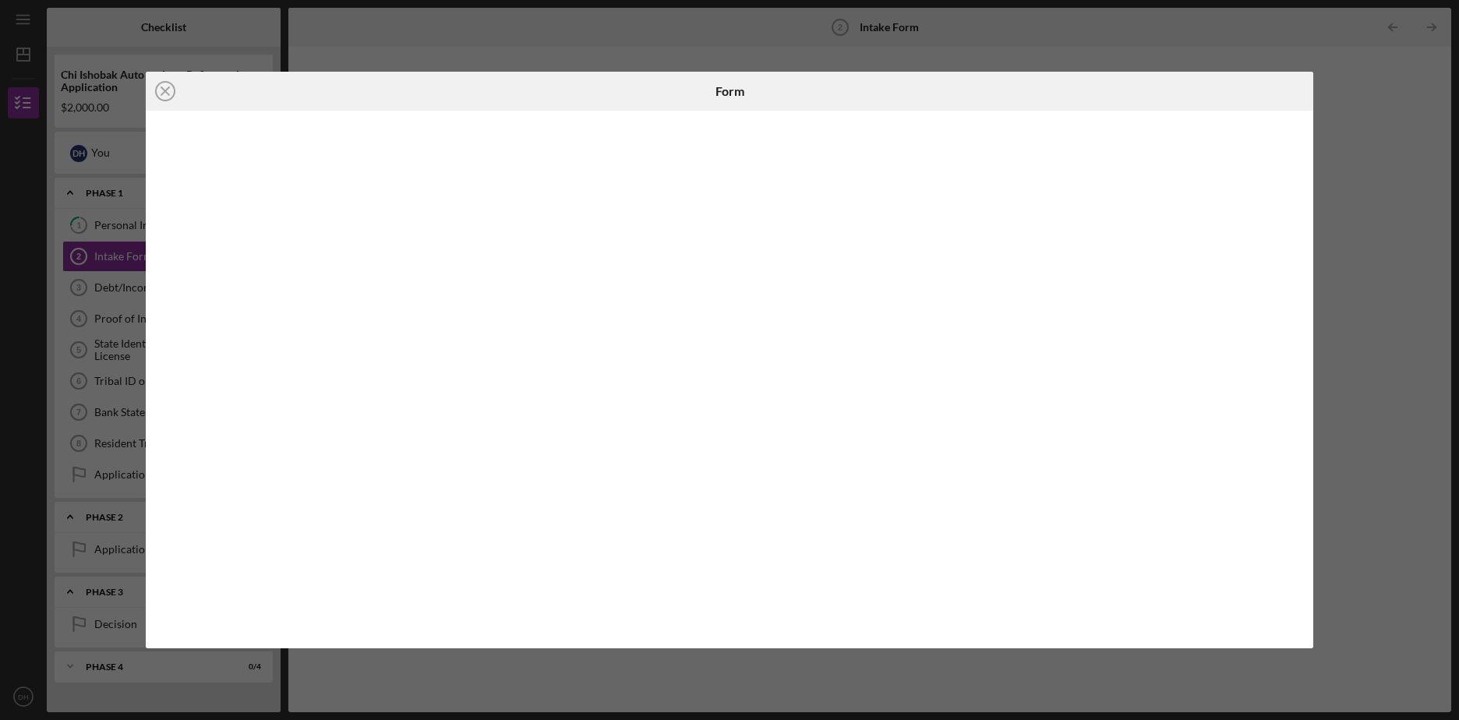
click at [1275, 639] on div at bounding box center [730, 379] width 1168 height 537
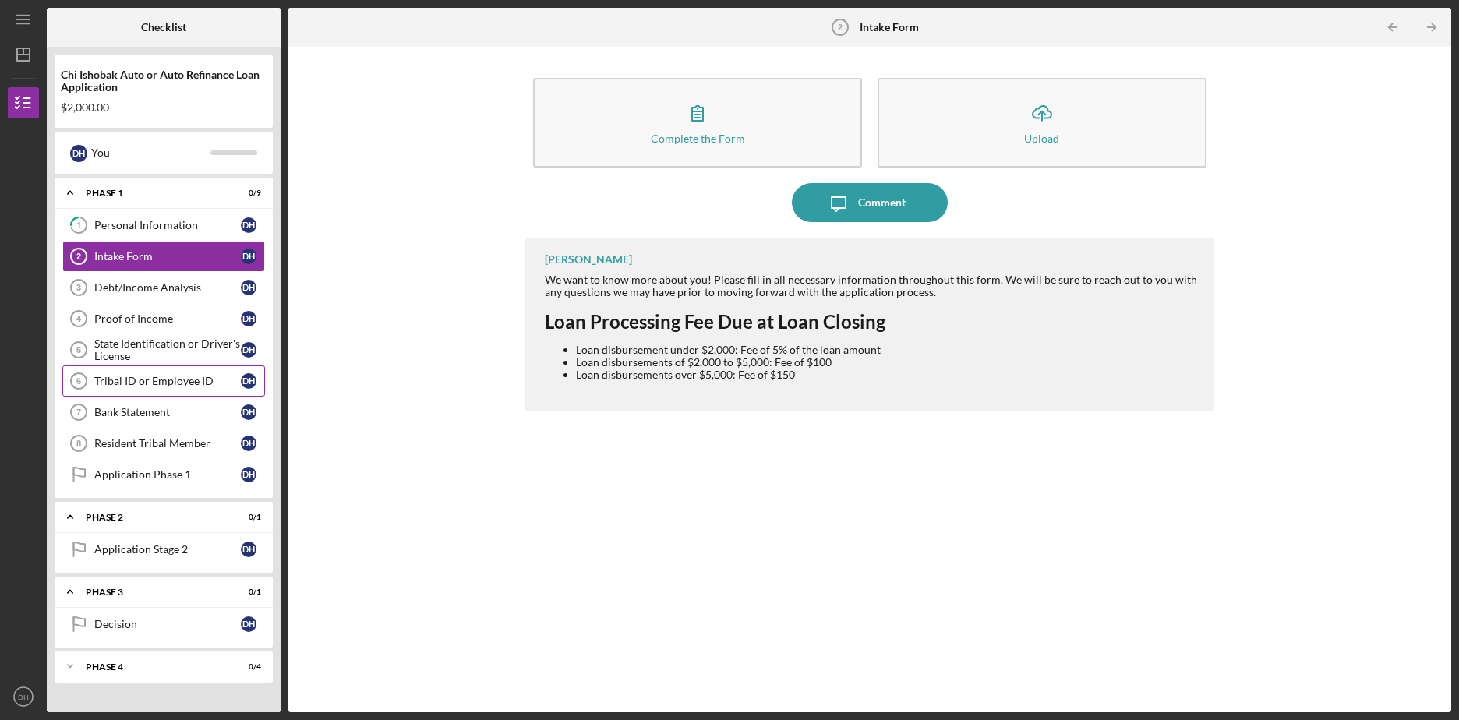
click at [165, 383] on div "Tribal ID or Employee ID" at bounding box center [167, 381] width 147 height 12
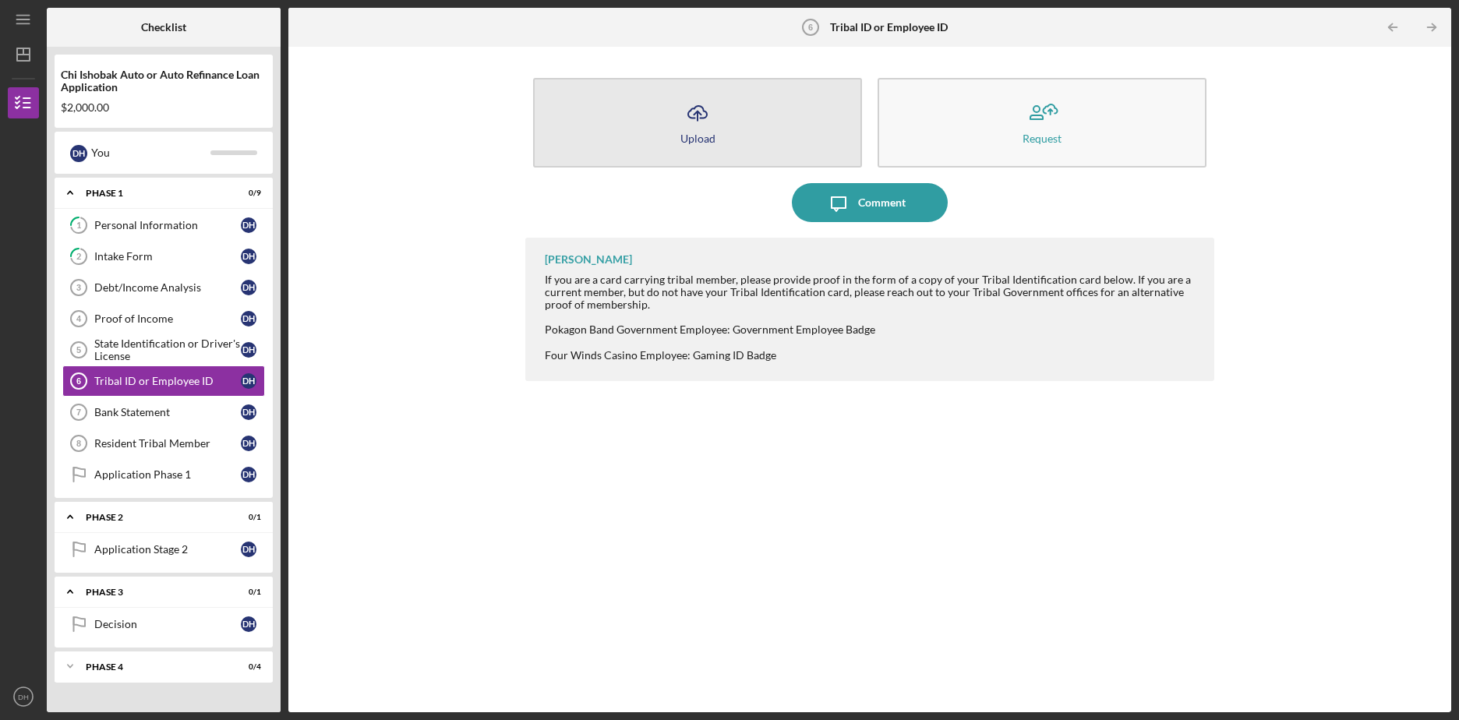
click at [706, 140] on div "Upload" at bounding box center [698, 139] width 35 height 12
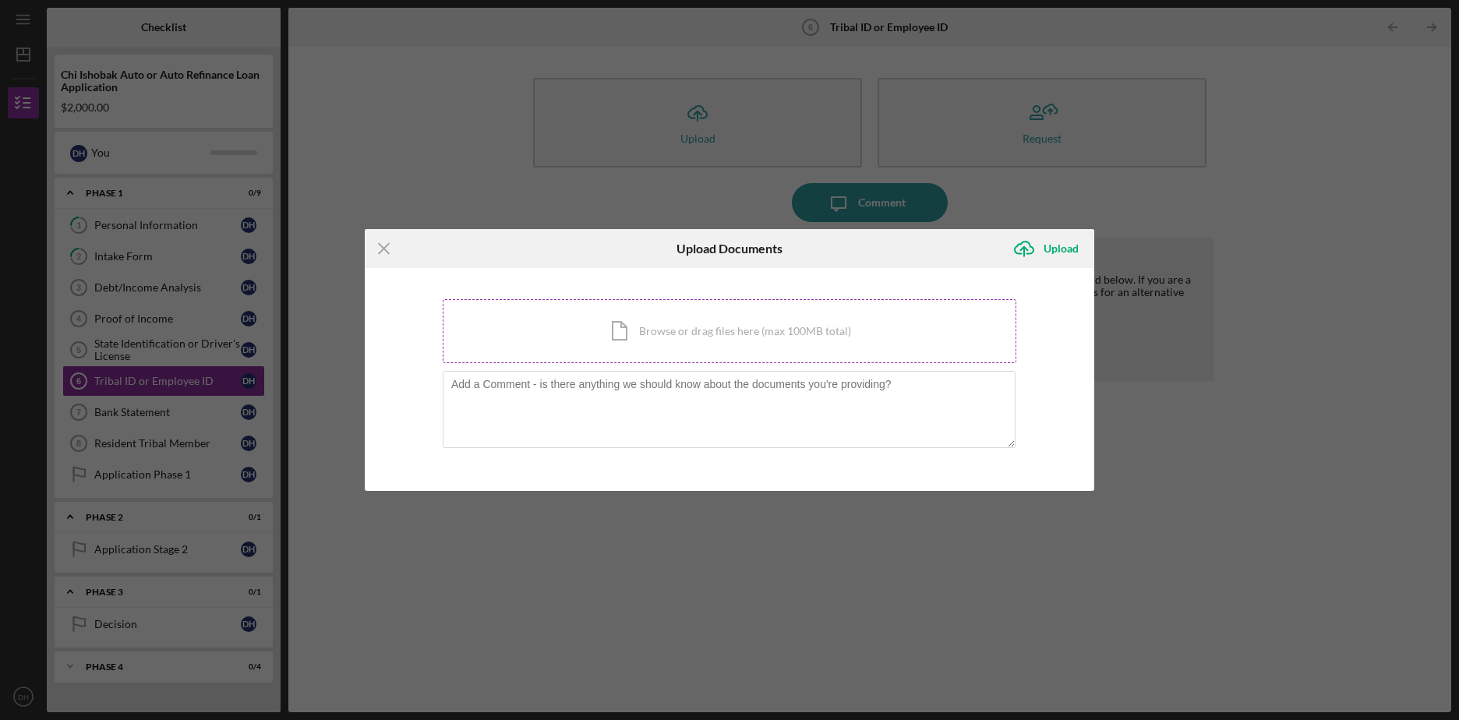
click at [624, 329] on div "Icon/Document Browse or drag files here (max 100MB total) Tap to choose files o…" at bounding box center [730, 331] width 574 height 64
click at [379, 251] on icon "Icon/Menu Close" at bounding box center [384, 248] width 39 height 39
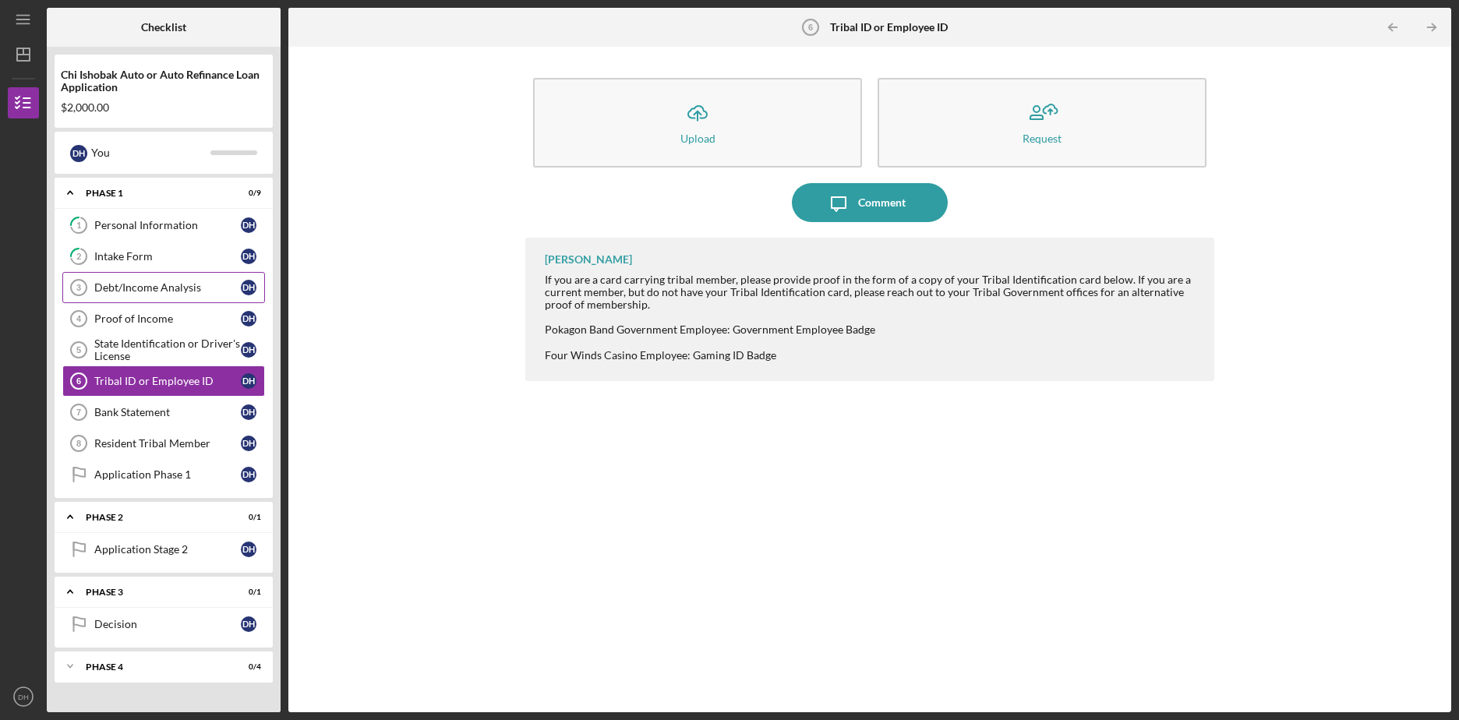
click at [172, 287] on div "Debt/Income Analysis" at bounding box center [167, 287] width 147 height 12
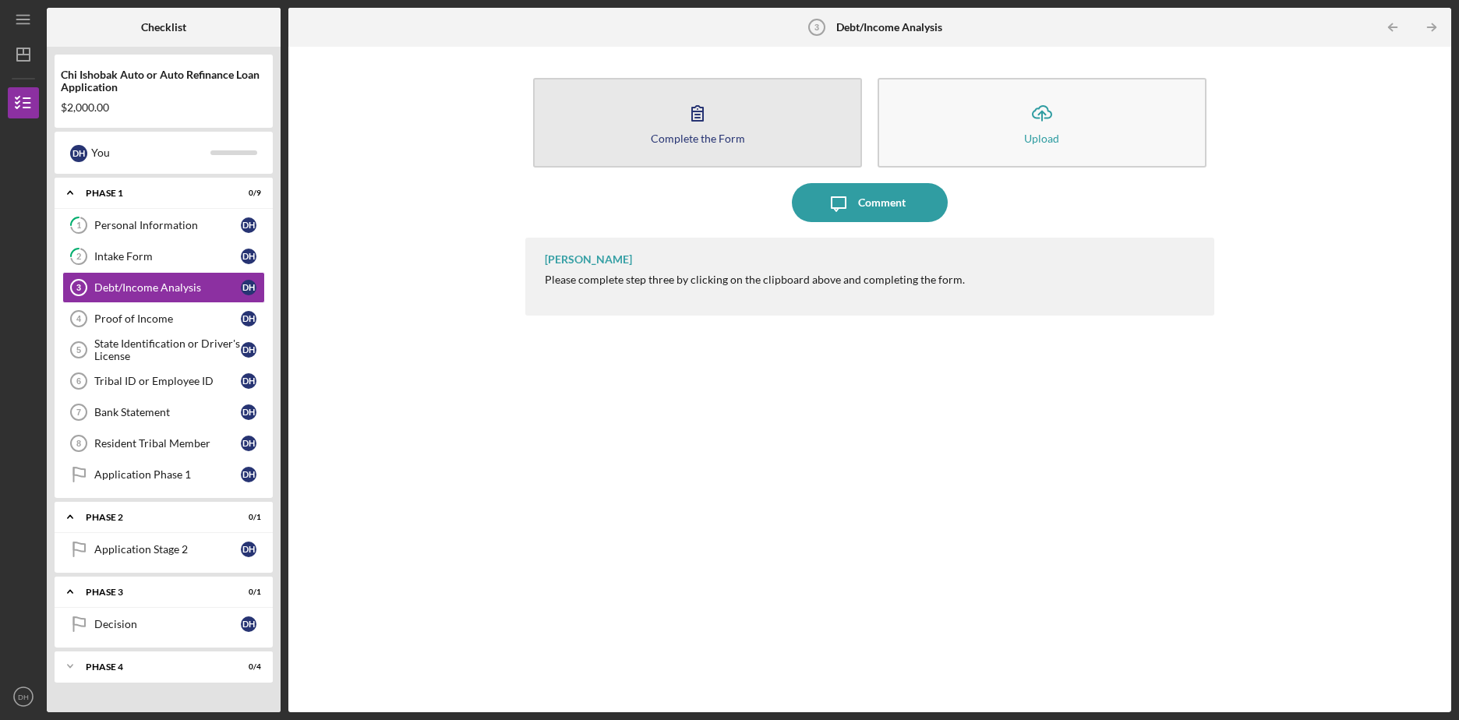
click at [692, 134] on div "Complete the Form" at bounding box center [698, 139] width 94 height 12
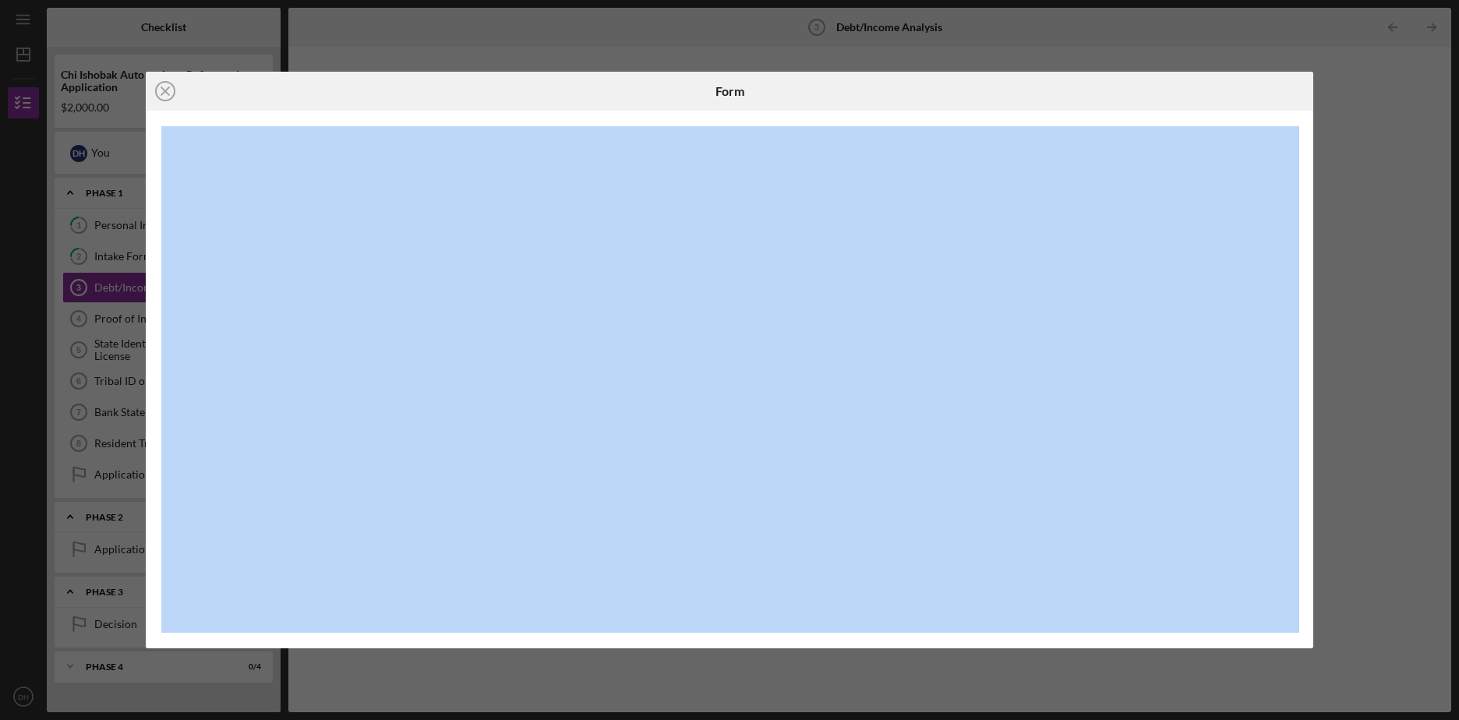
click at [1361, 102] on div "Icon/Close Form" at bounding box center [729, 360] width 1459 height 720
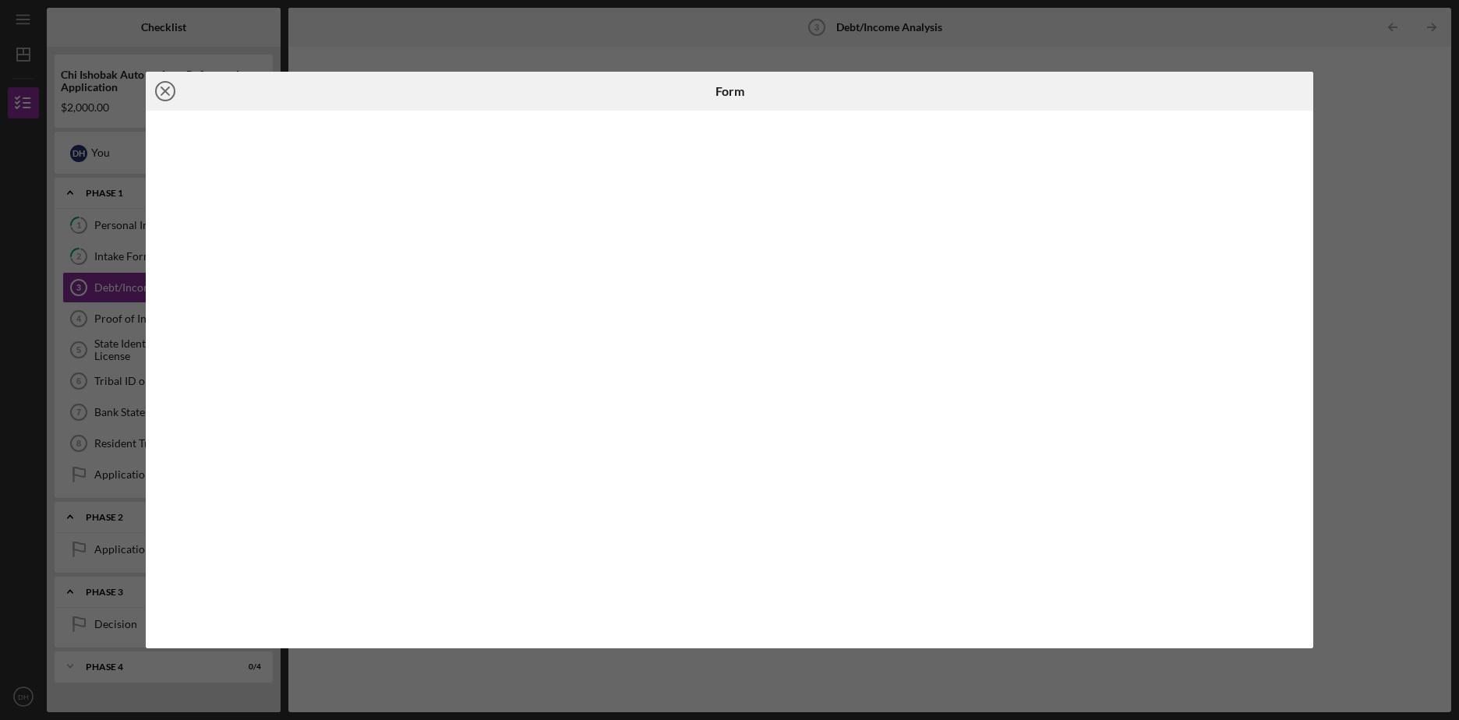
click at [173, 97] on circle at bounding box center [165, 91] width 19 height 19
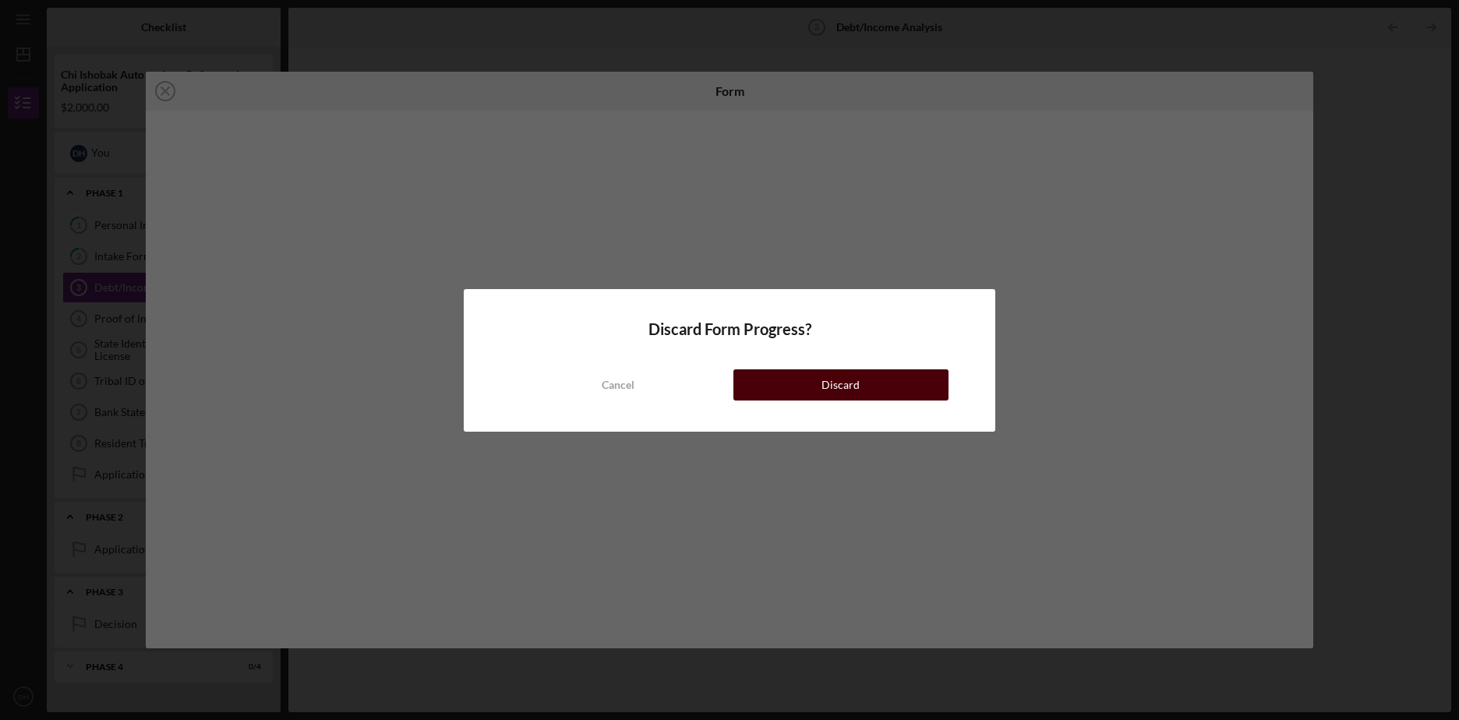
click at [868, 385] on button "Discard" at bounding box center [841, 385] width 215 height 31
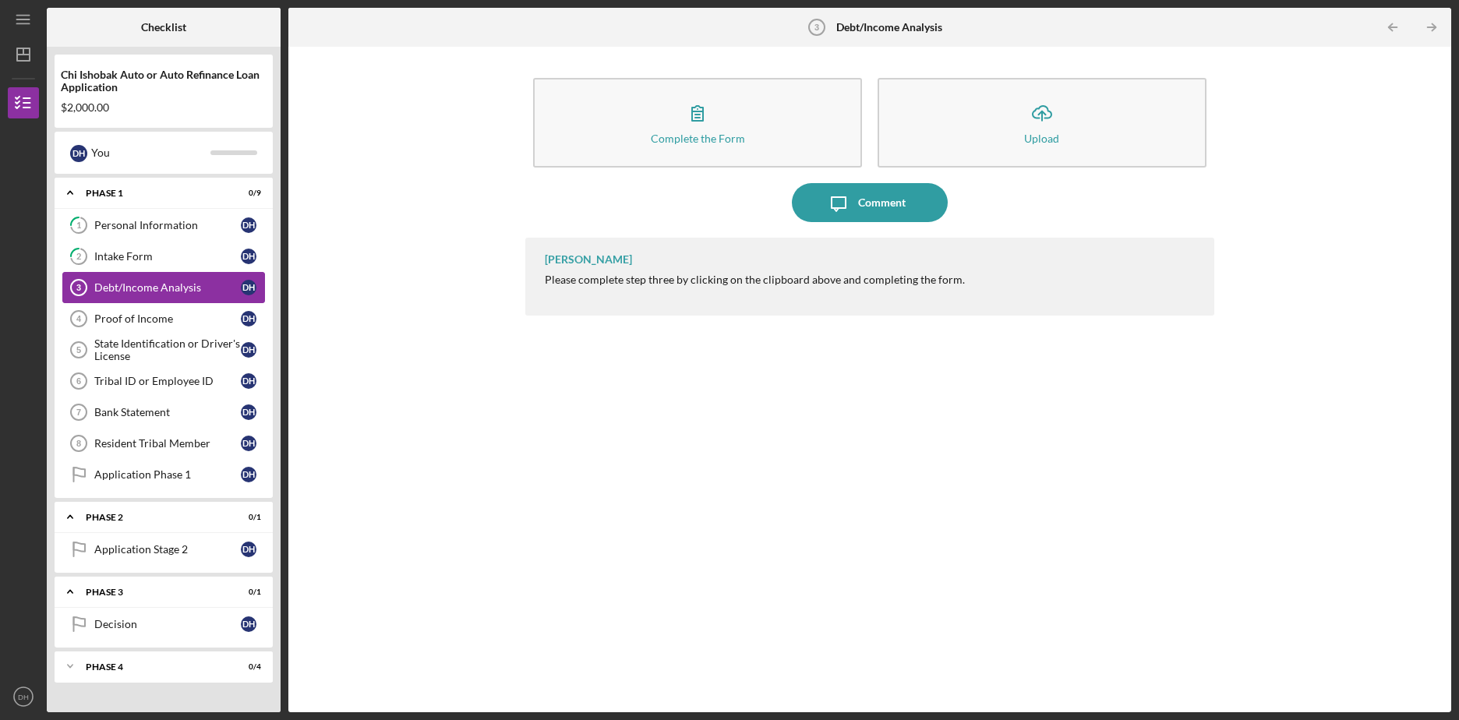
click at [170, 288] on div "Debt/Income Analysis" at bounding box center [167, 287] width 147 height 12
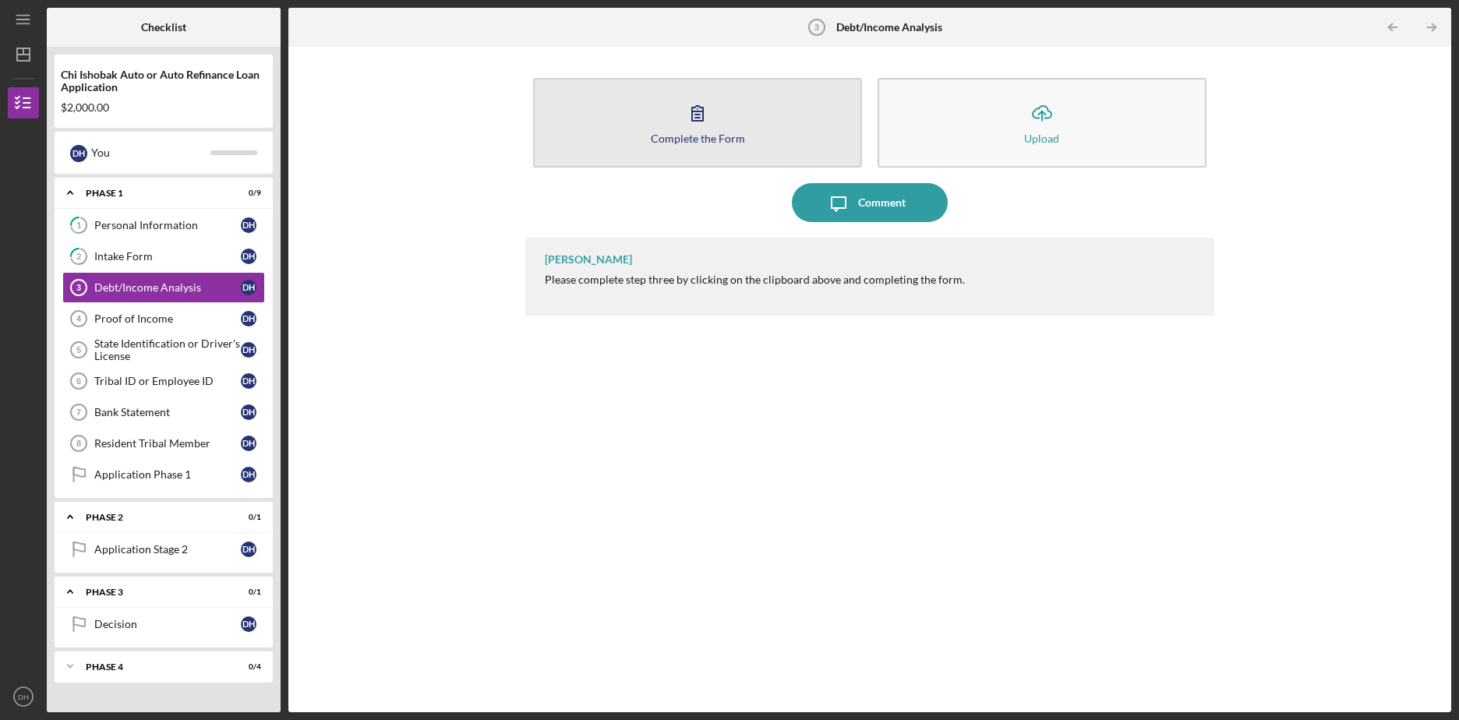
click at [723, 154] on button "Complete the Form Form" at bounding box center [697, 123] width 329 height 90
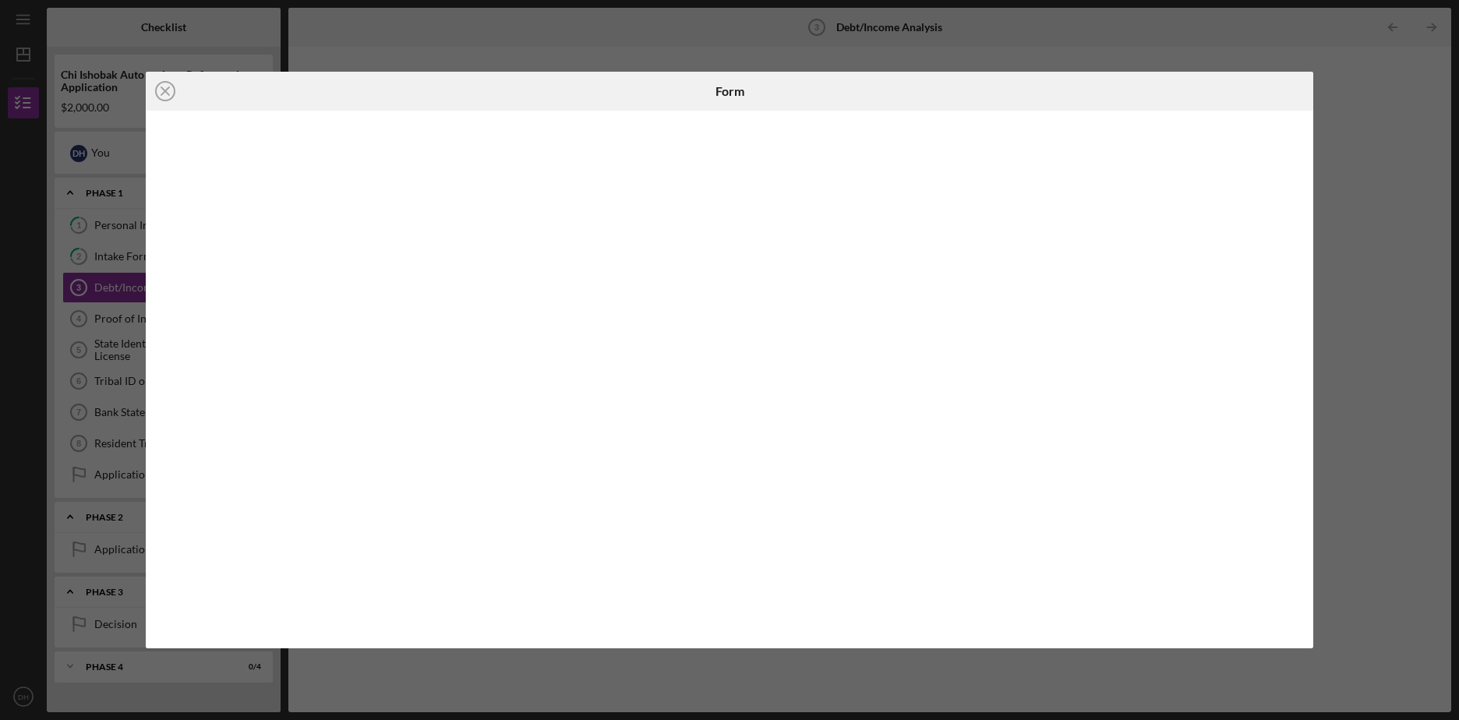
click at [1386, 440] on div "Icon/Close Form" at bounding box center [729, 360] width 1459 height 720
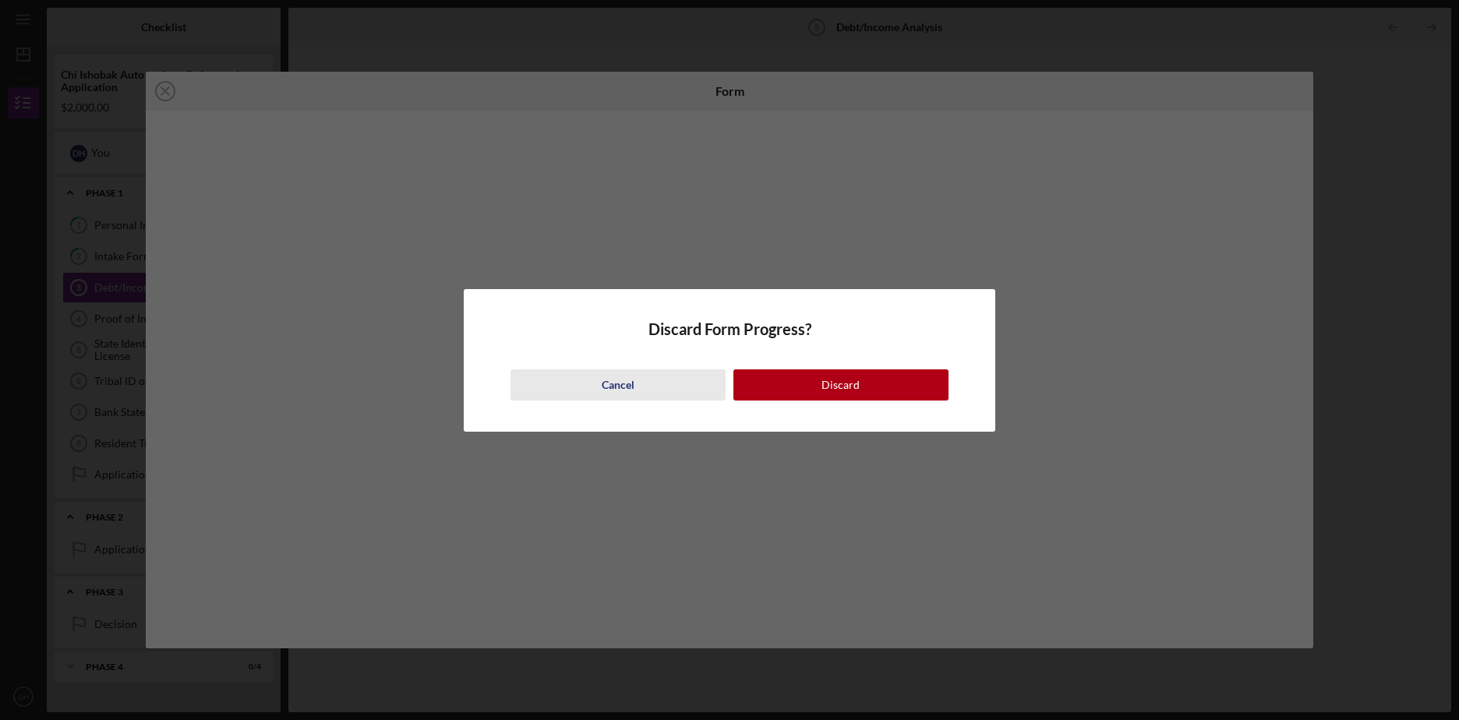
click at [614, 389] on div "Cancel" at bounding box center [618, 385] width 33 height 31
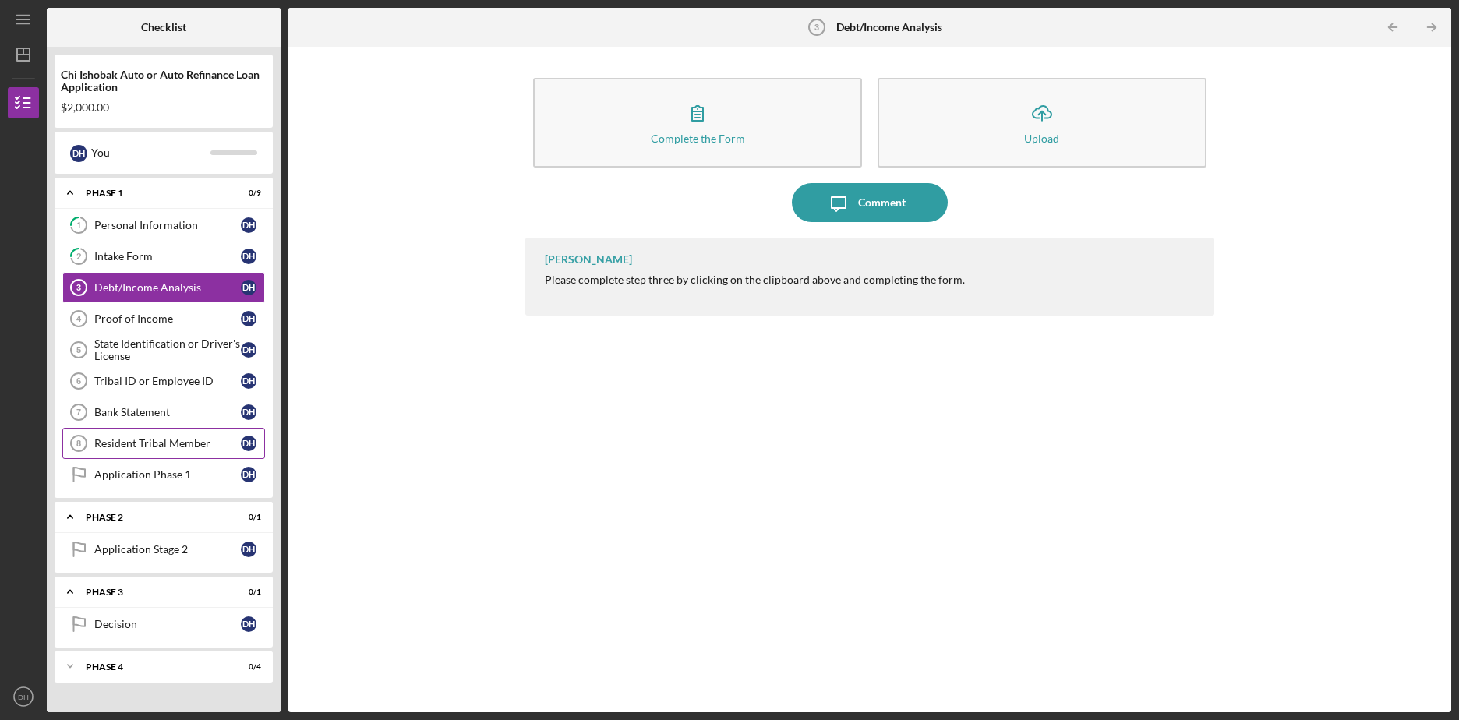
click at [146, 445] on div "Resident Tribal Member" at bounding box center [167, 443] width 147 height 12
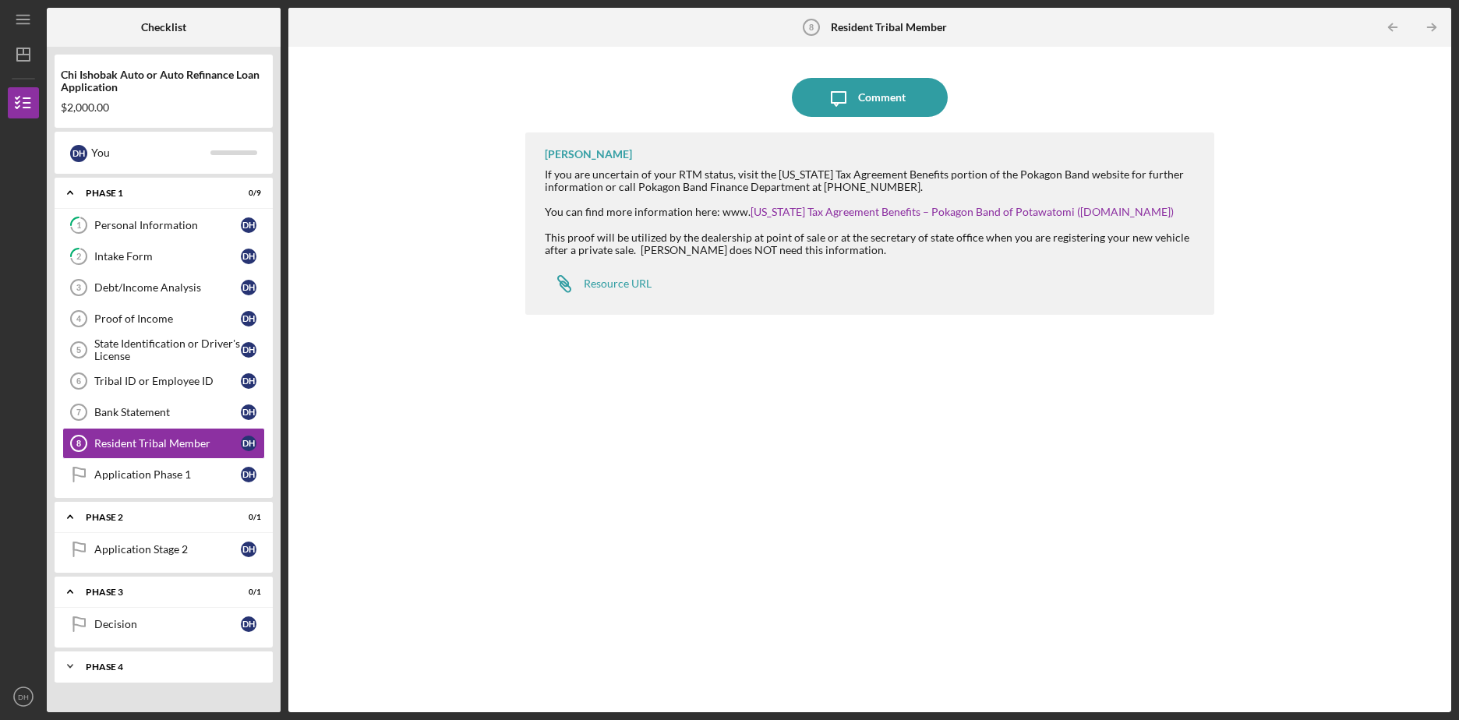
click at [74, 661] on icon "Icon/Expander" at bounding box center [70, 666] width 31 height 31
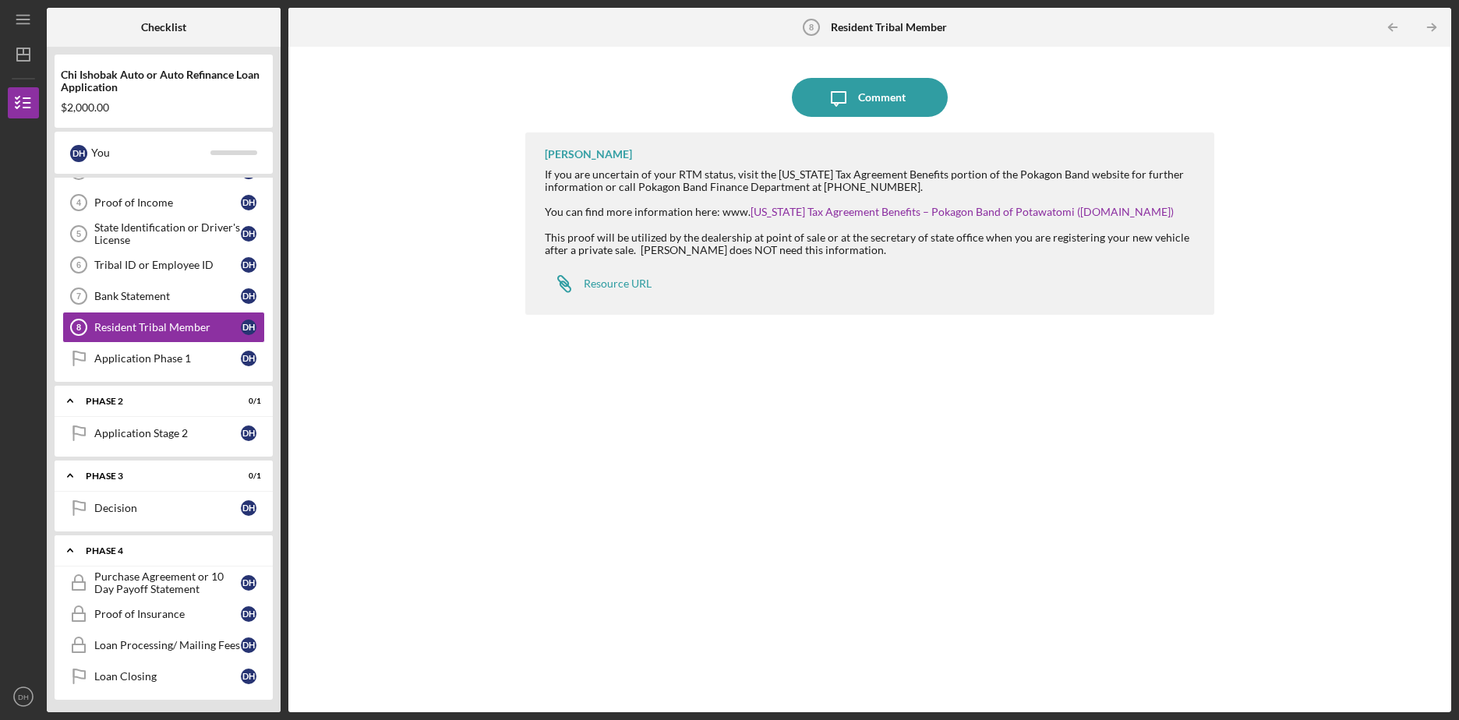
scroll to position [119, 0]
click at [74, 550] on icon "Icon/Expander" at bounding box center [70, 547] width 31 height 31
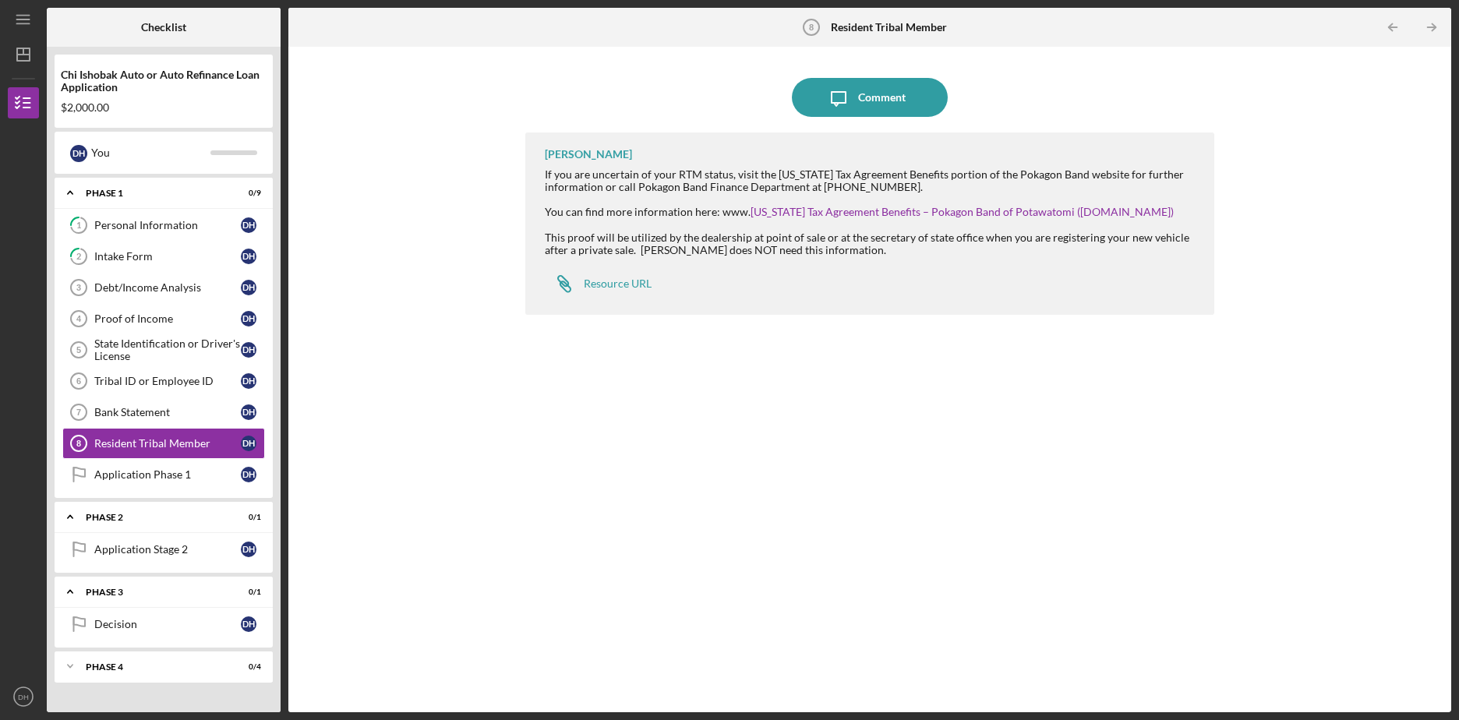
click at [413, 579] on div "Icon/Message Comment [PERSON_NAME] If you are uncertain of your RTM status, vis…" at bounding box center [870, 380] width 1148 height 650
click at [12, 18] on icon "Icon/Menu" at bounding box center [23, 19] width 35 height 35
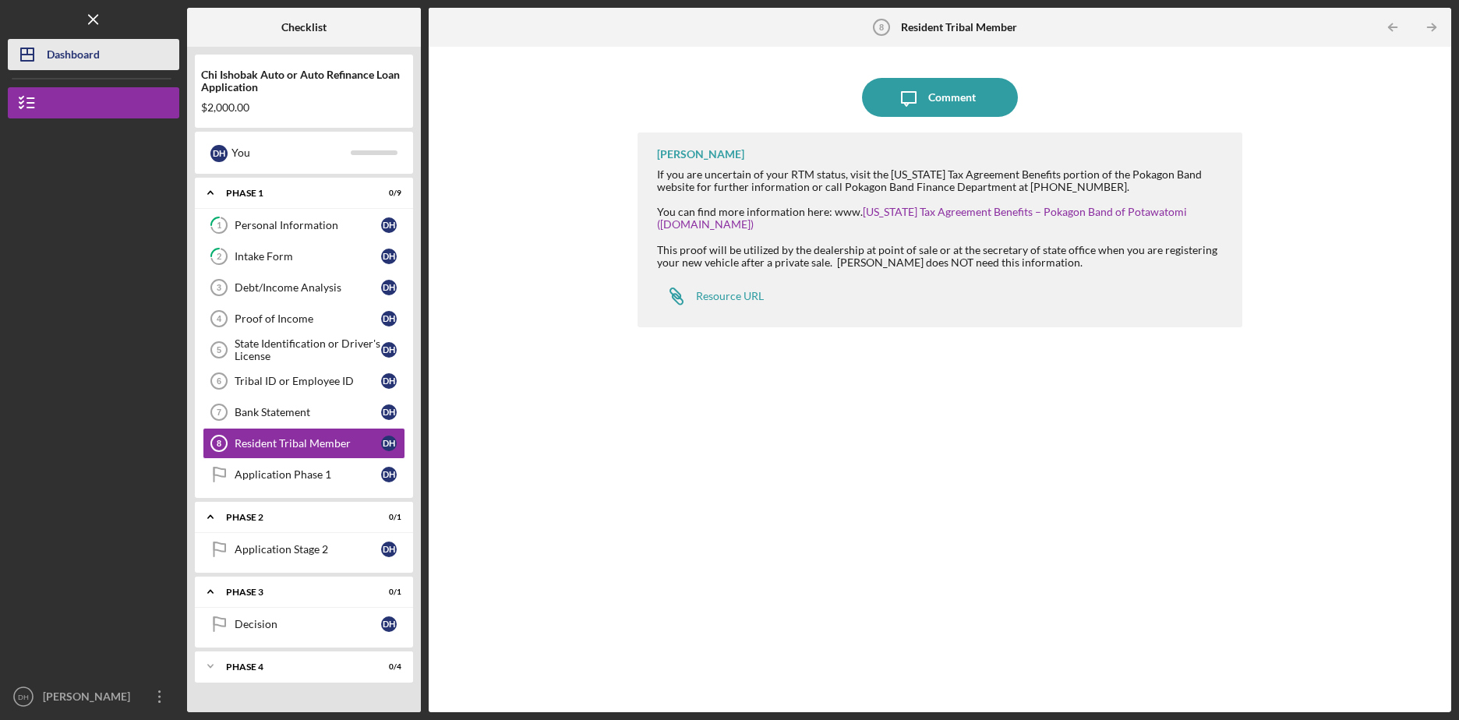
drag, startPoint x: 589, startPoint y: 67, endPoint x: 97, endPoint y: 41, distance: 492.6
click at [574, 65] on div "Icon/Message Comment [PERSON_NAME] If you are uncertain of your RTM status, vis…" at bounding box center [940, 380] width 1007 height 650
click at [84, 27] on icon "Icon/Menu Close" at bounding box center [93, 19] width 35 height 35
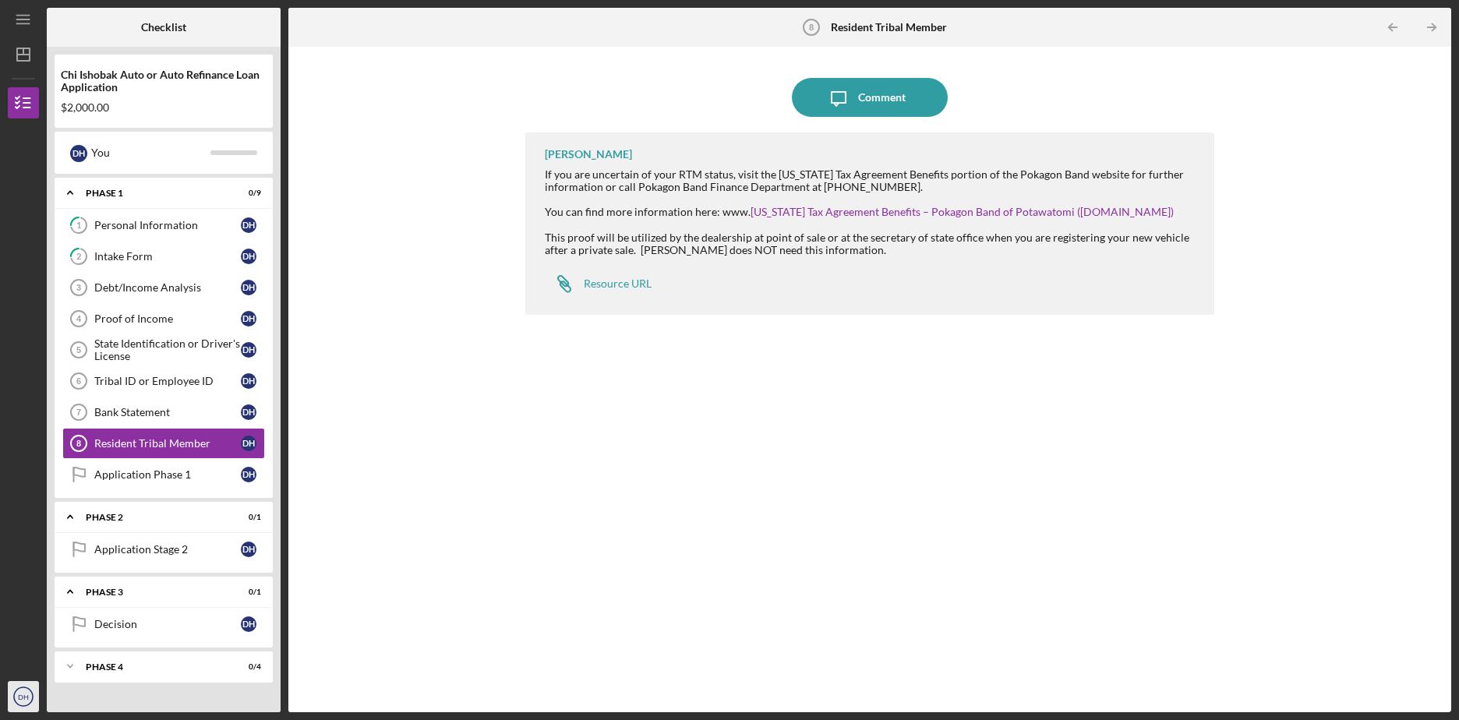
click at [20, 695] on text "DH" at bounding box center [23, 697] width 11 height 9
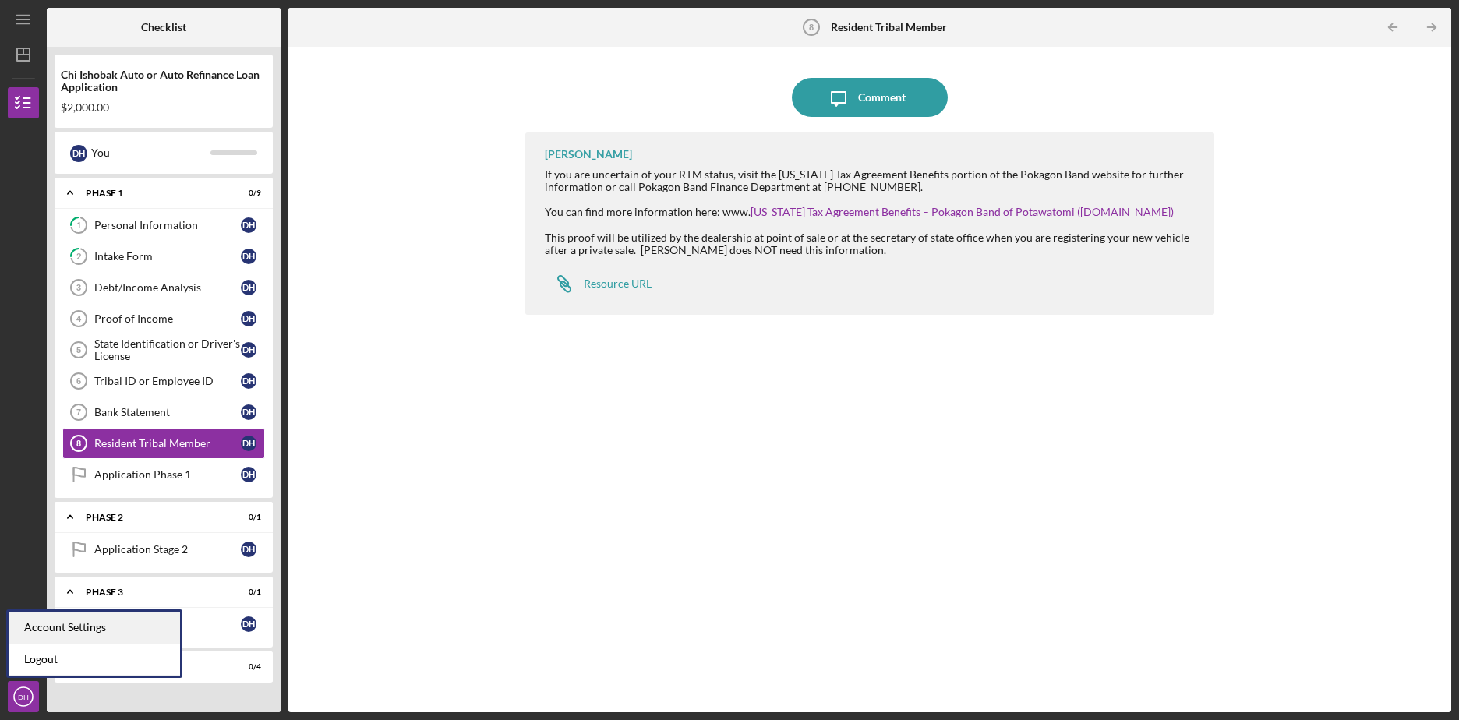
click at [52, 628] on div "Account Settings" at bounding box center [95, 628] width 172 height 32
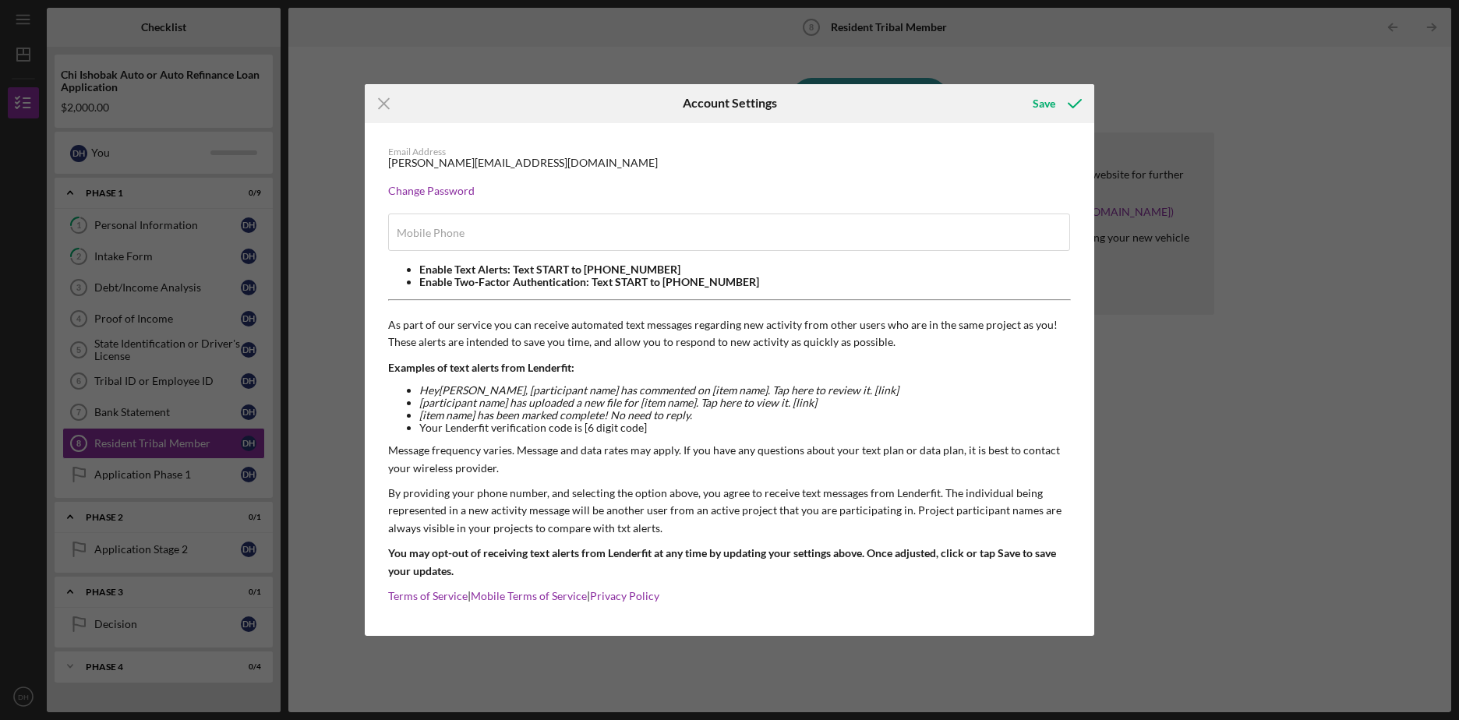
type input "[PHONE_NUMBER]"
click at [412, 191] on div "Change Password" at bounding box center [729, 191] width 683 height 12
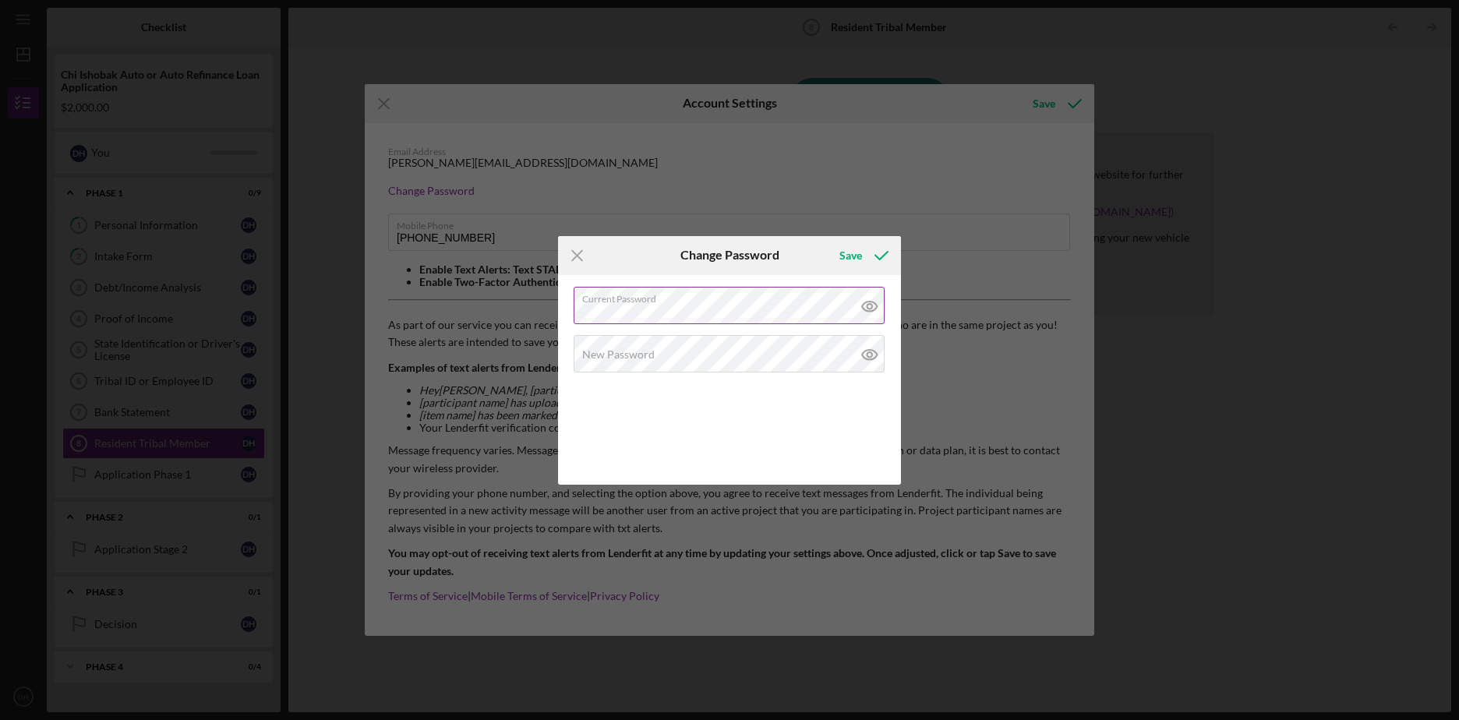
click at [692, 299] on div "Current Password" at bounding box center [730, 306] width 312 height 39
click at [642, 349] on label "New Password" at bounding box center [618, 354] width 73 height 12
click at [856, 261] on div "Save" at bounding box center [851, 255] width 23 height 31
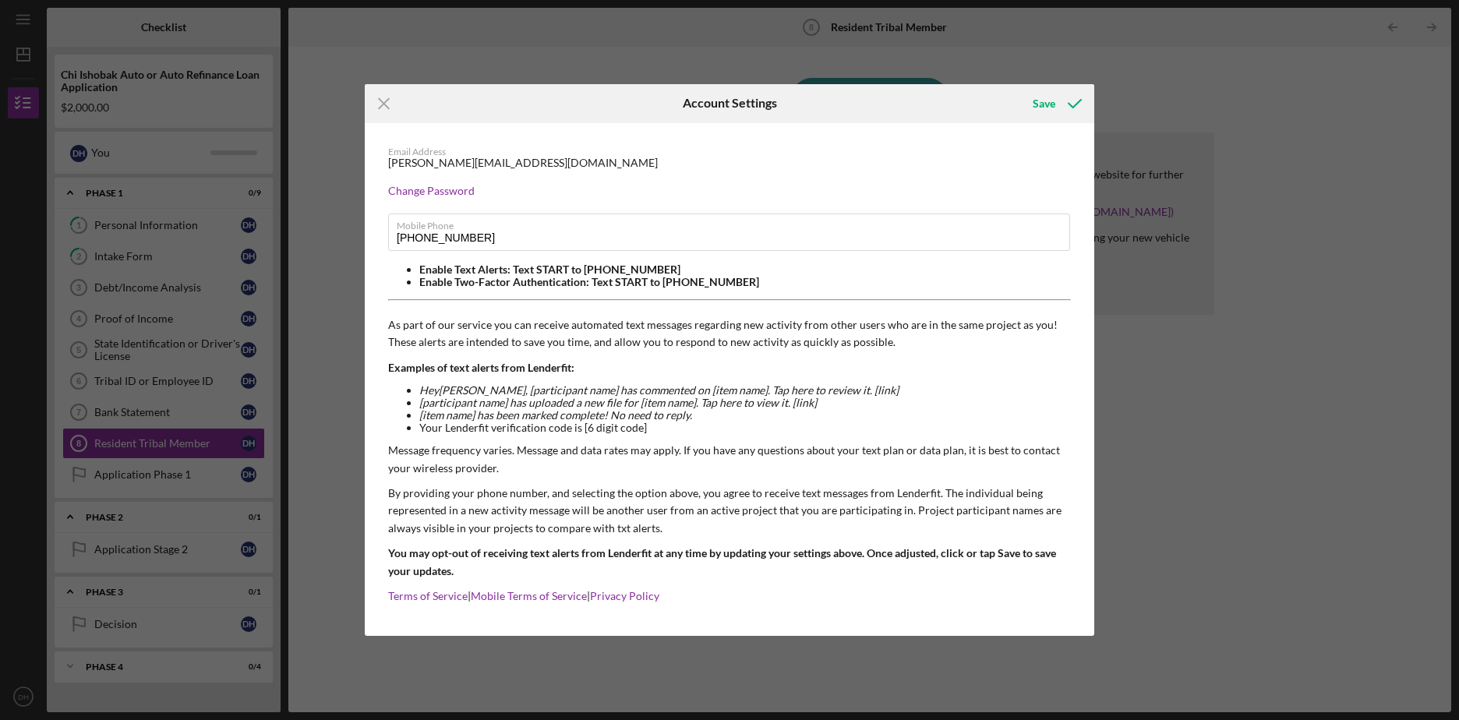
click at [448, 164] on div "[PERSON_NAME][EMAIL_ADDRESS][DOMAIN_NAME]" at bounding box center [523, 163] width 270 height 12
click at [1062, 107] on icon "submit" at bounding box center [1075, 103] width 39 height 39
